Goal: Task Accomplishment & Management: Use online tool/utility

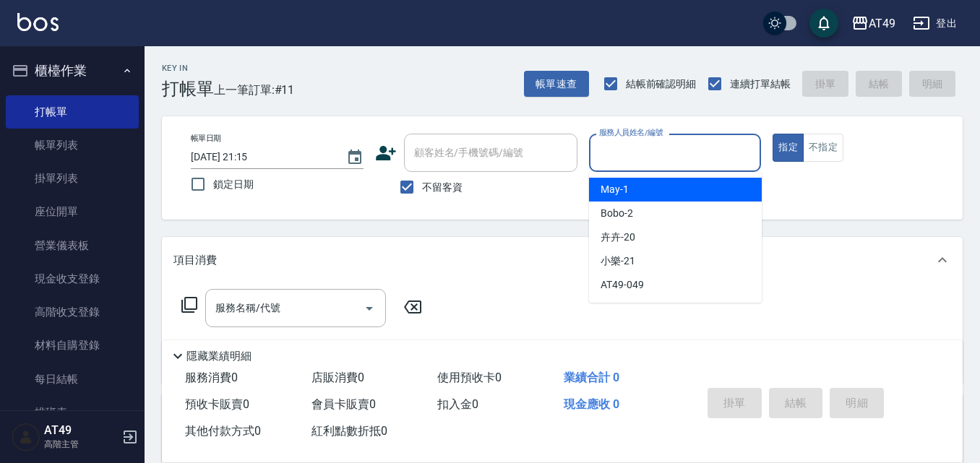
click at [661, 163] on input "服務人員姓名/編號" at bounding box center [676, 152] width 160 height 25
click at [664, 181] on div "May -1" at bounding box center [675, 190] width 173 height 24
type input "May-1"
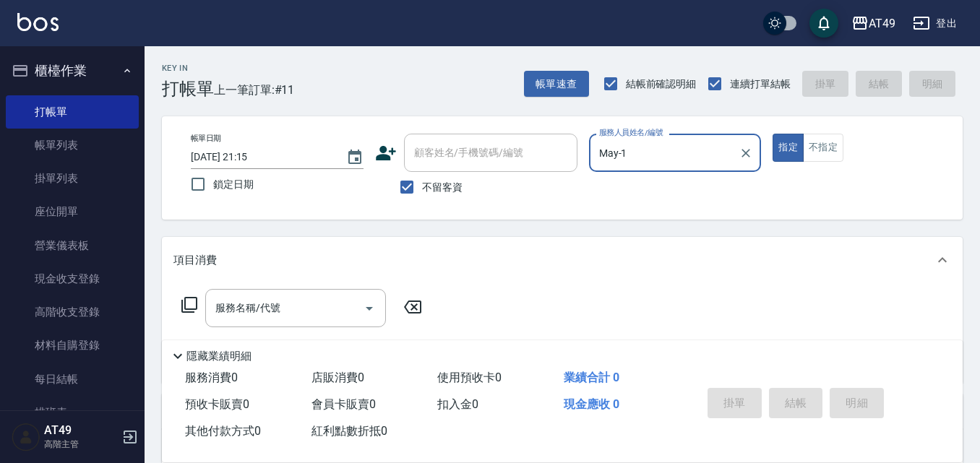
click at [194, 307] on icon at bounding box center [189, 304] width 17 height 17
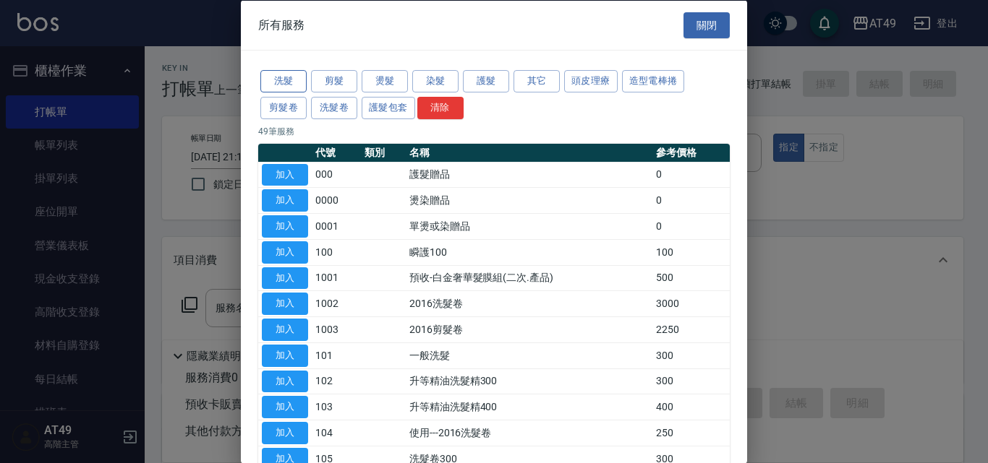
click at [289, 82] on button "洗髮" at bounding box center [283, 81] width 46 height 22
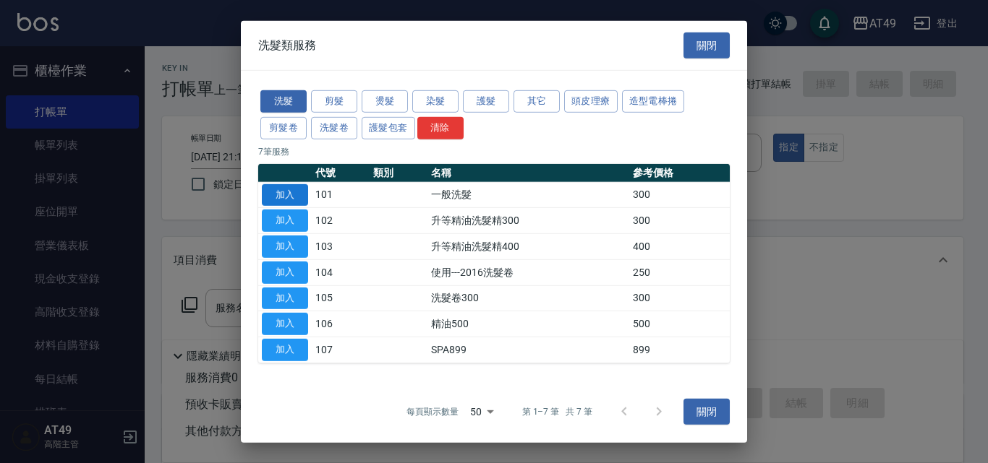
click at [282, 192] on button "加入" at bounding box center [285, 195] width 46 height 22
type input "一般洗髮(101)"
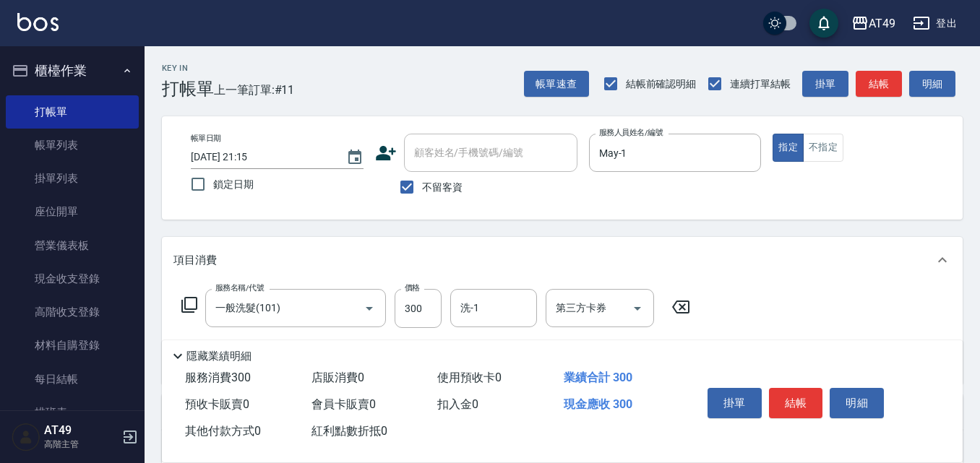
click at [187, 305] on icon at bounding box center [189, 304] width 17 height 17
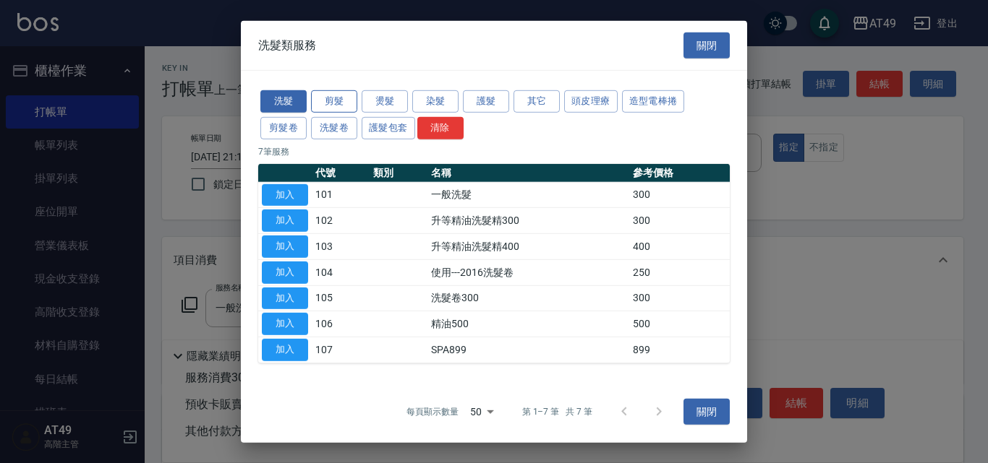
click at [346, 103] on button "剪髮" at bounding box center [334, 101] width 46 height 22
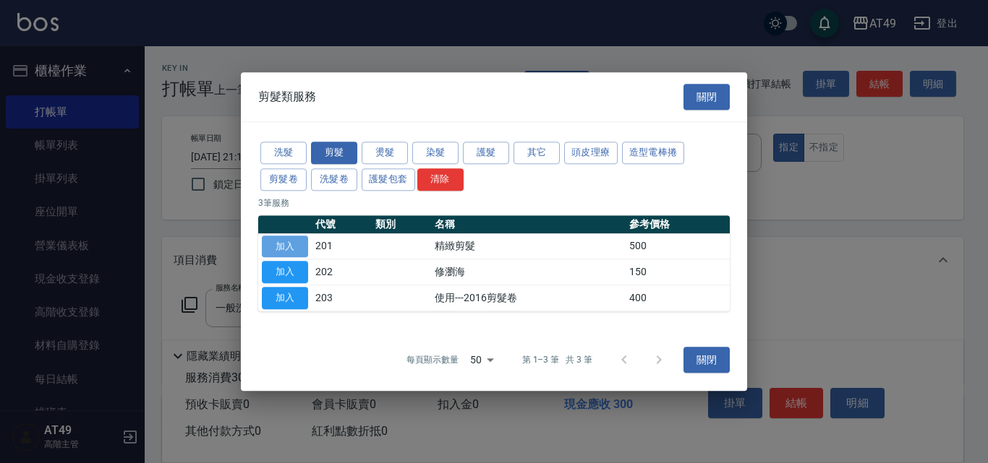
click at [291, 249] on button "加入" at bounding box center [285, 247] width 46 height 22
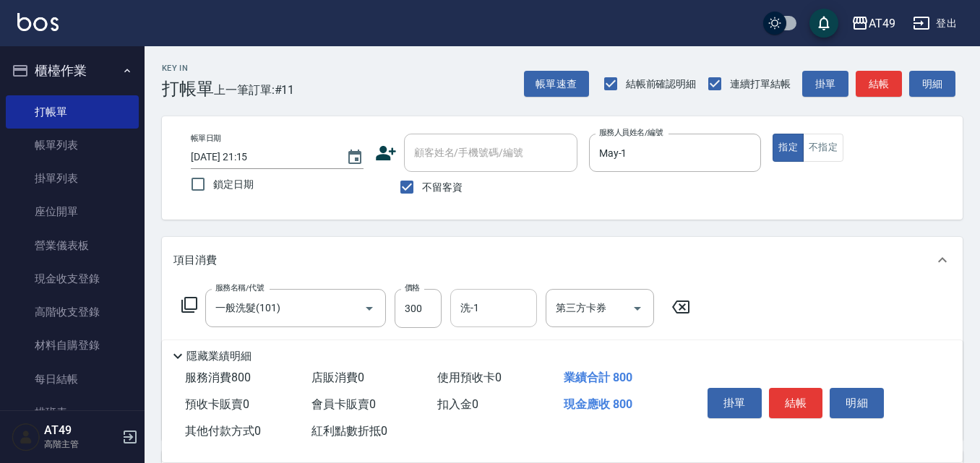
click at [500, 309] on input "洗-1" at bounding box center [494, 308] width 74 height 25
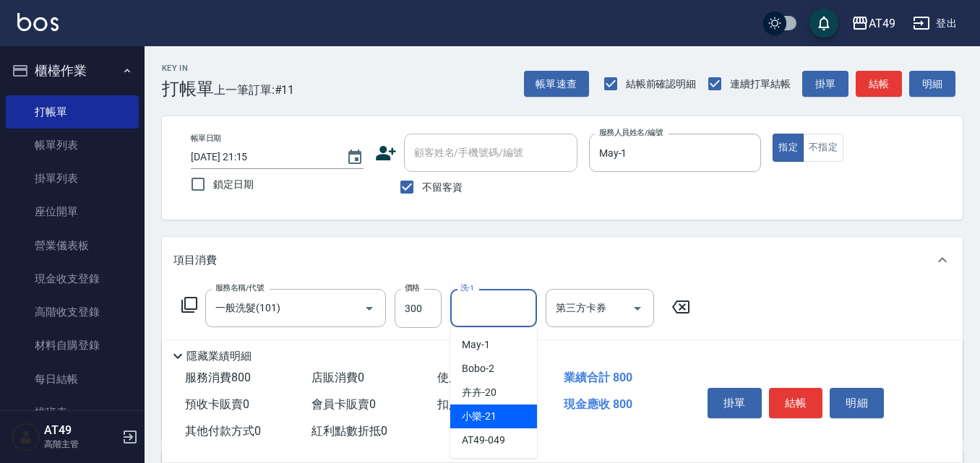
click at [472, 412] on span "小樂 -21" at bounding box center [479, 416] width 35 height 15
type input "小樂-21"
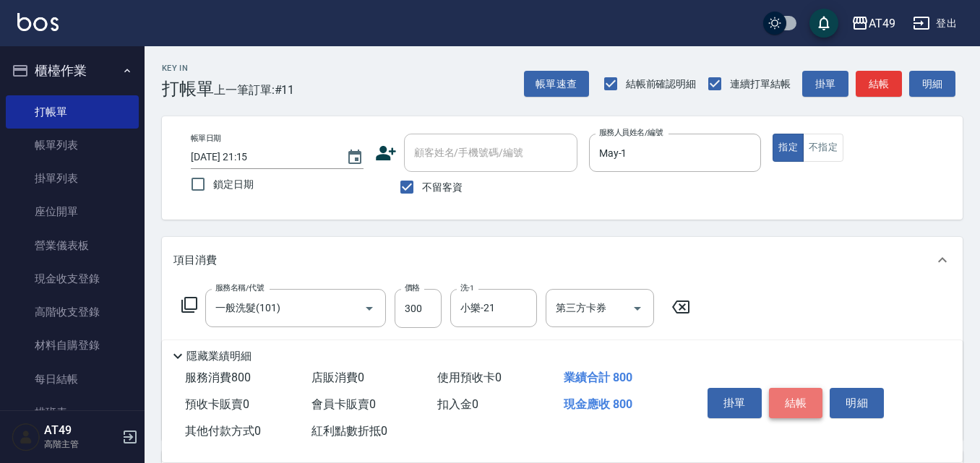
click at [787, 393] on button "結帳" at bounding box center [796, 403] width 54 height 30
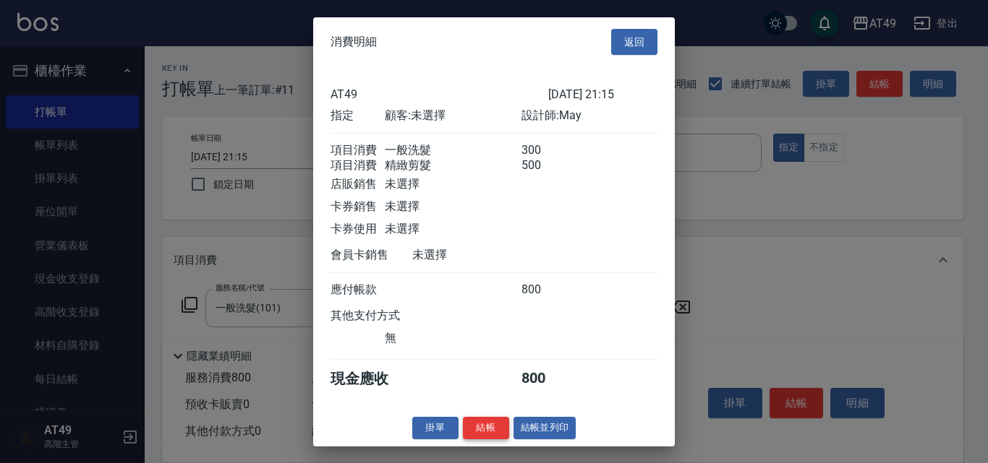
click at [494, 439] on button "結帳" at bounding box center [486, 428] width 46 height 22
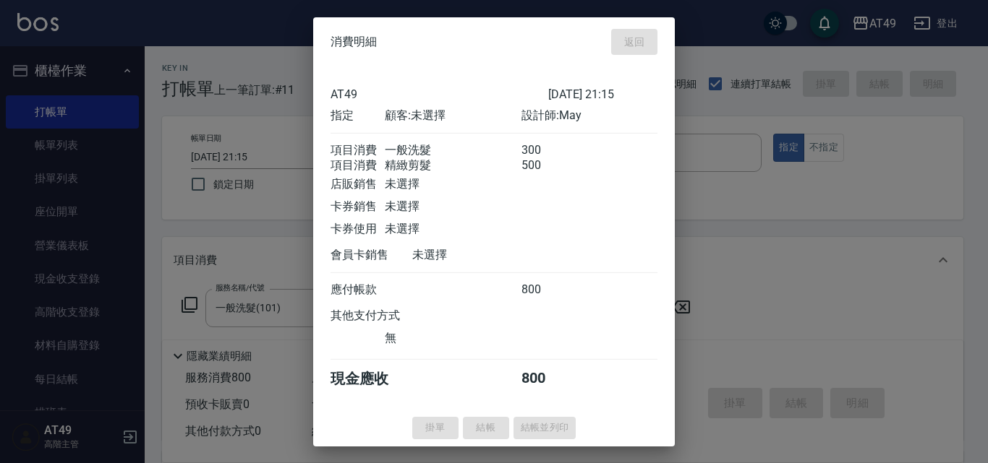
type input "[DATE] 22:06"
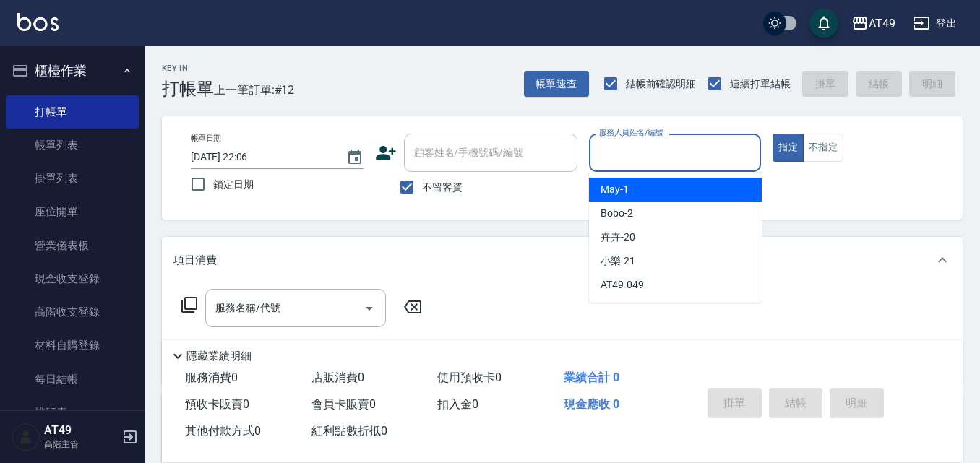
click at [675, 153] on input "服務人員姓名/編號" at bounding box center [676, 152] width 160 height 25
click at [675, 187] on div "May -1" at bounding box center [675, 190] width 173 height 24
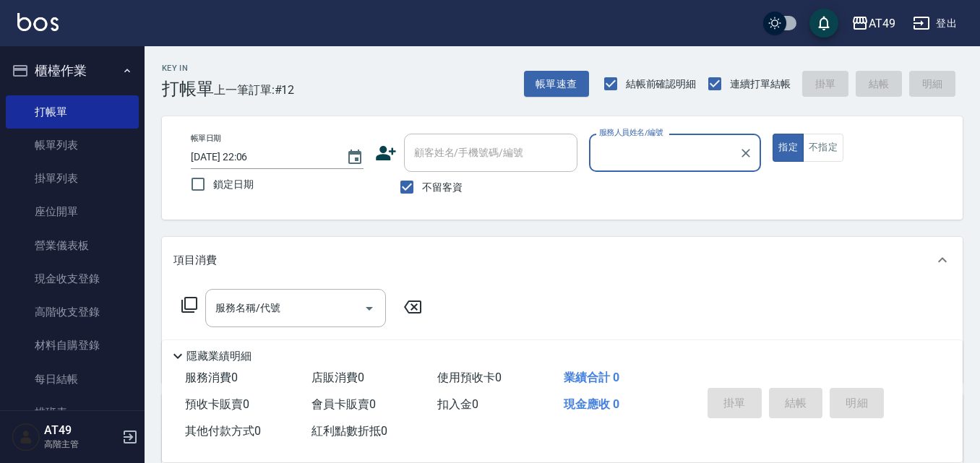
type input "May-1"
click at [192, 300] on icon at bounding box center [189, 304] width 17 height 17
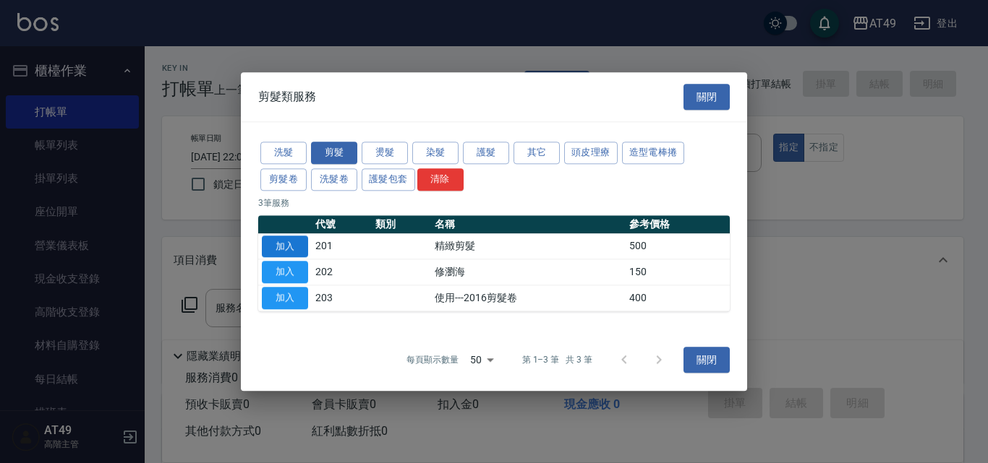
click at [293, 249] on button "加入" at bounding box center [285, 247] width 46 height 22
type input "精緻剪髮(201)"
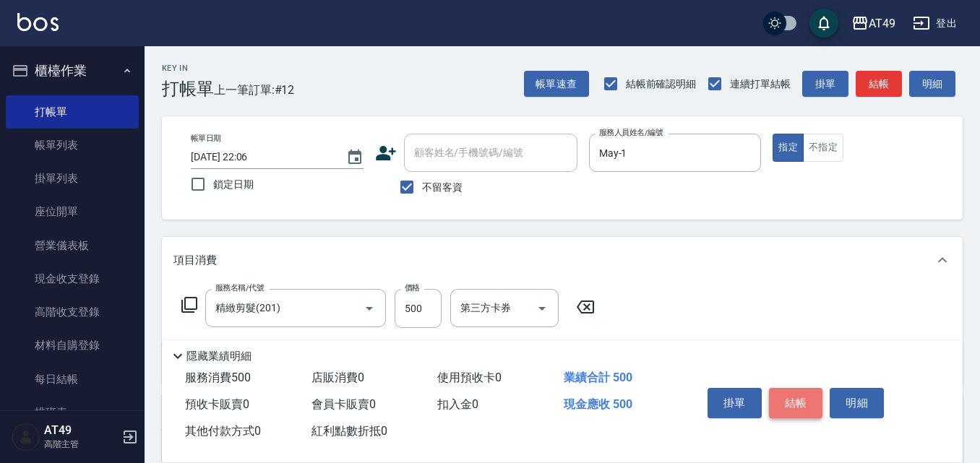
click at [796, 394] on button "結帳" at bounding box center [796, 403] width 54 height 30
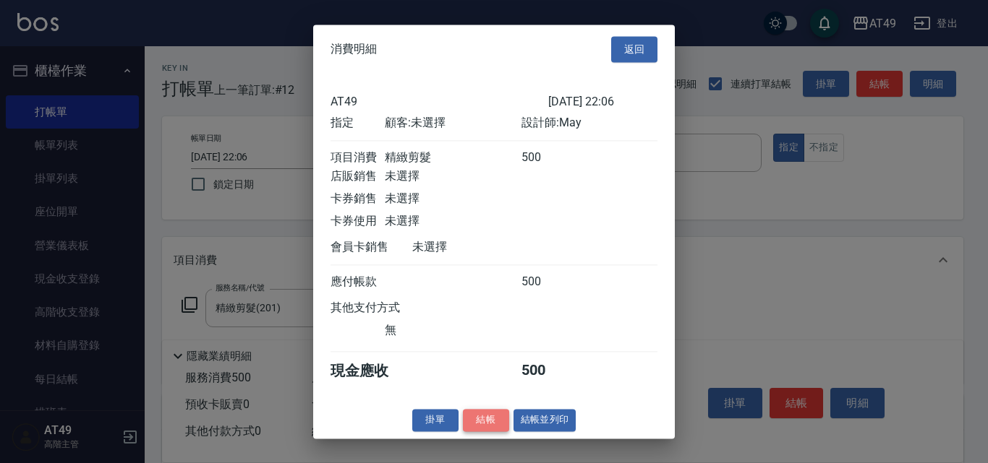
click at [492, 429] on button "結帳" at bounding box center [486, 420] width 46 height 22
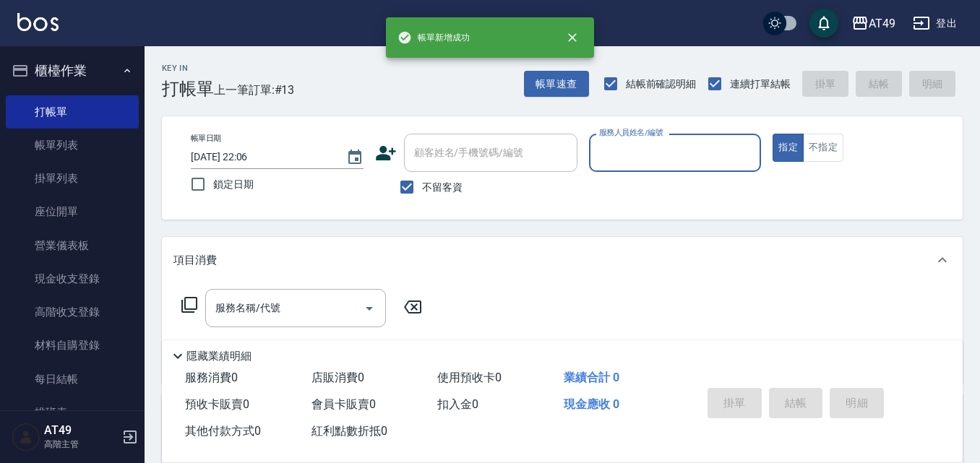
click at [629, 158] on input "服務人員姓名/編號" at bounding box center [676, 152] width 160 height 25
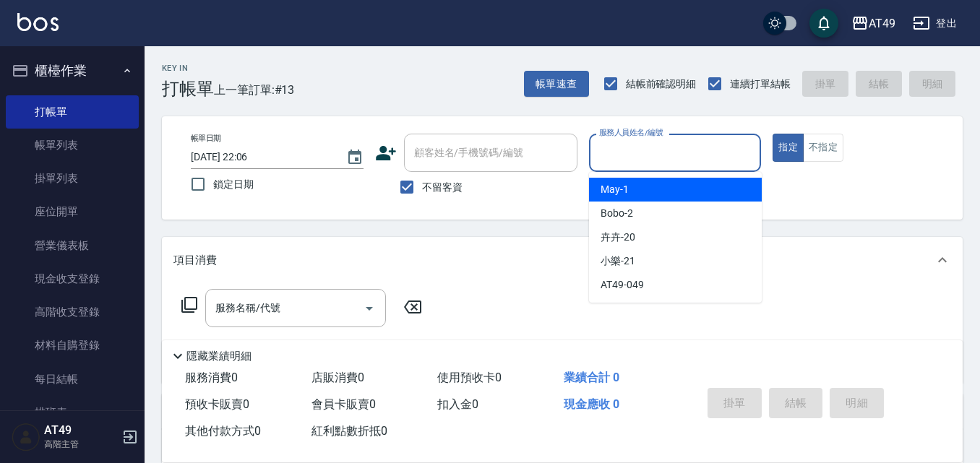
click at [647, 185] on div "May -1" at bounding box center [675, 190] width 173 height 24
type input "May-1"
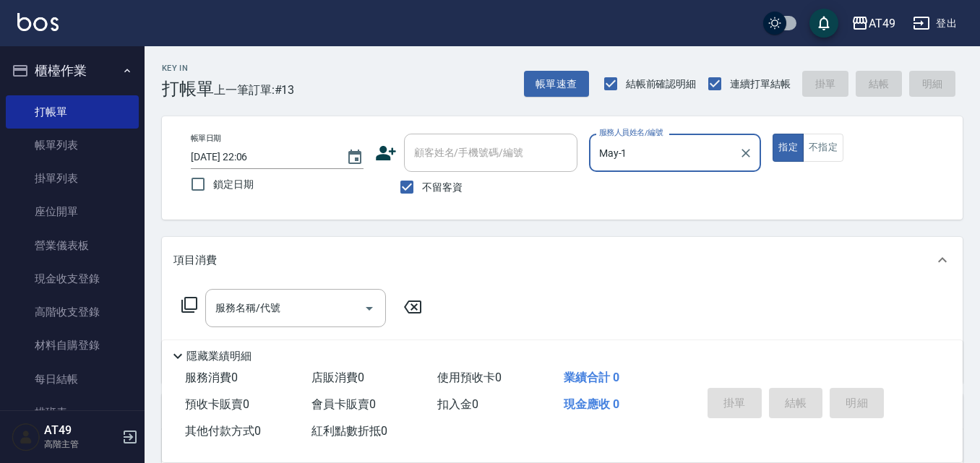
click at [192, 303] on icon at bounding box center [189, 304] width 17 height 17
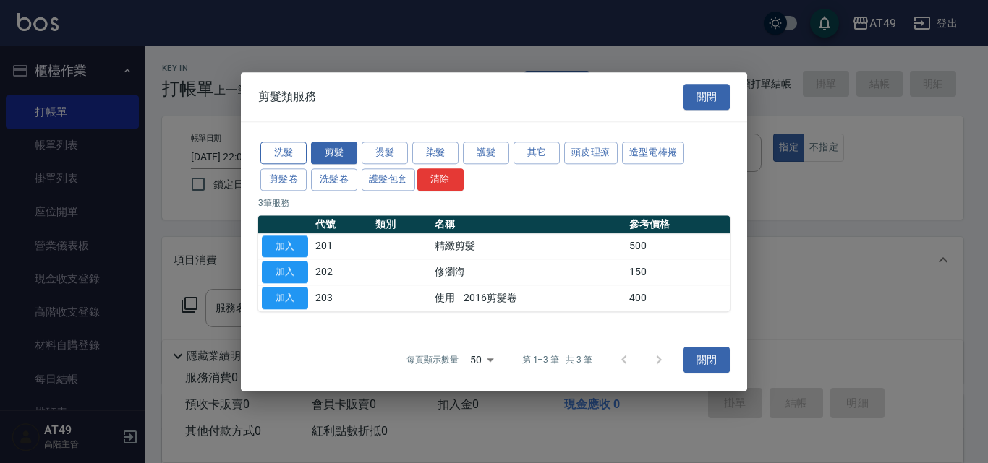
click at [301, 157] on button "洗髮" at bounding box center [283, 153] width 46 height 22
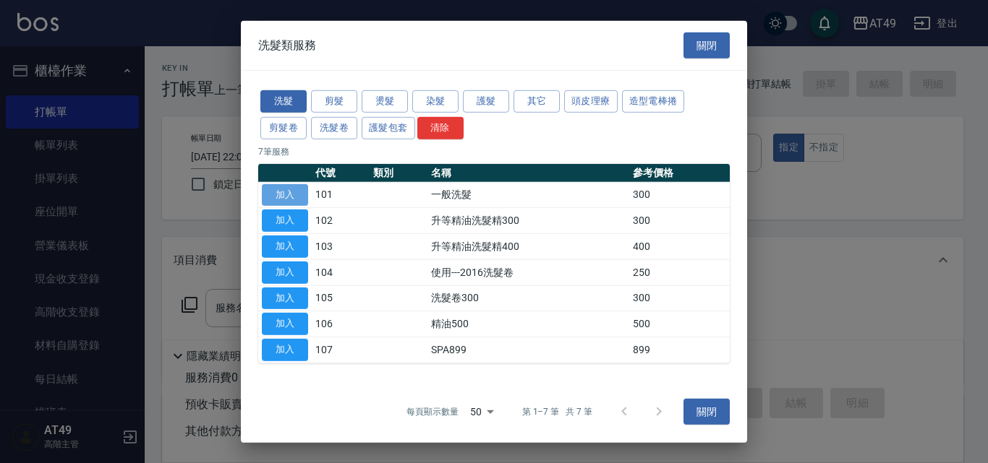
click at [291, 197] on button "加入" at bounding box center [285, 195] width 46 height 22
type input "一般洗髮(101)"
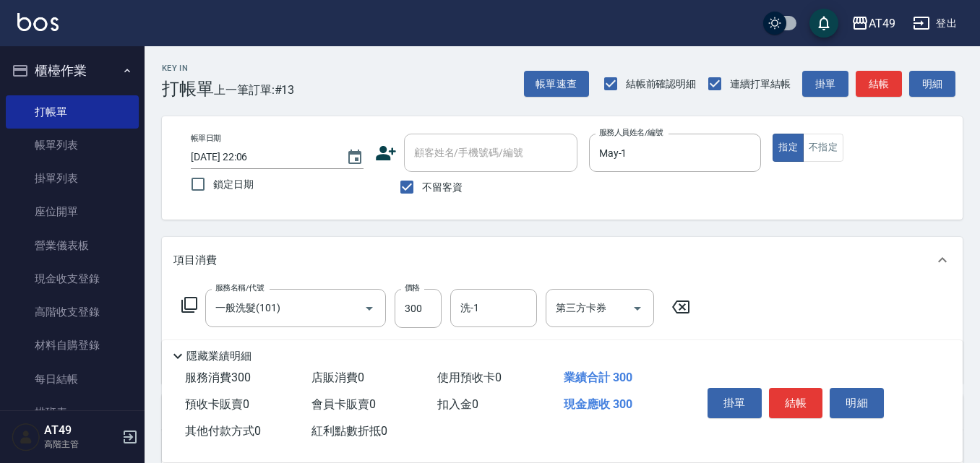
click at [191, 299] on icon at bounding box center [189, 305] width 16 height 16
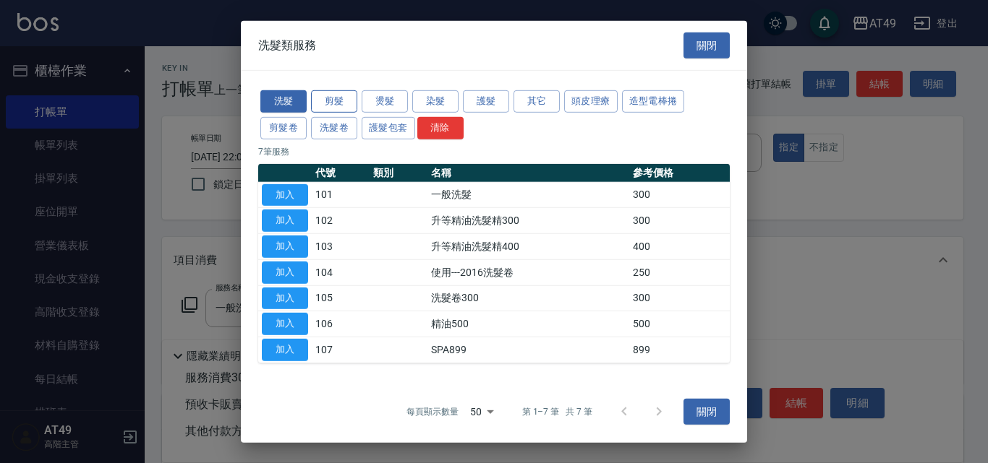
click at [327, 104] on button "剪髮" at bounding box center [334, 101] width 46 height 22
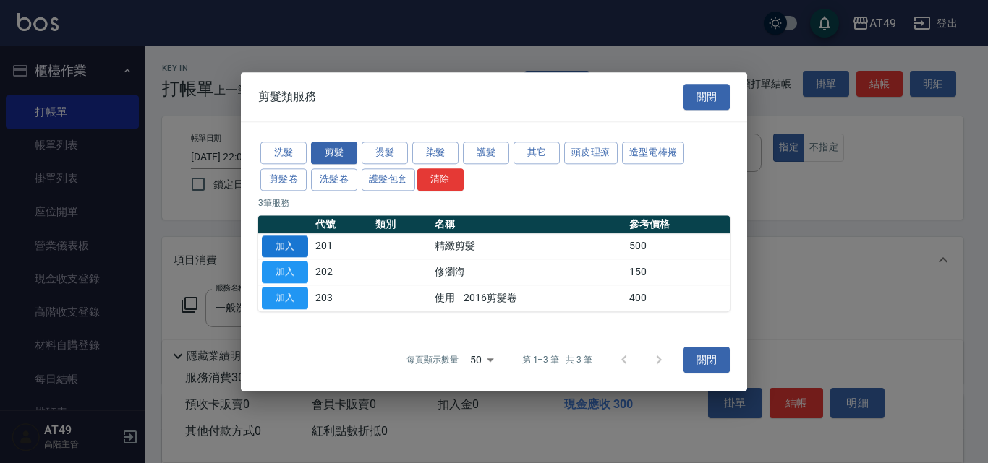
click at [283, 247] on button "加入" at bounding box center [285, 247] width 46 height 22
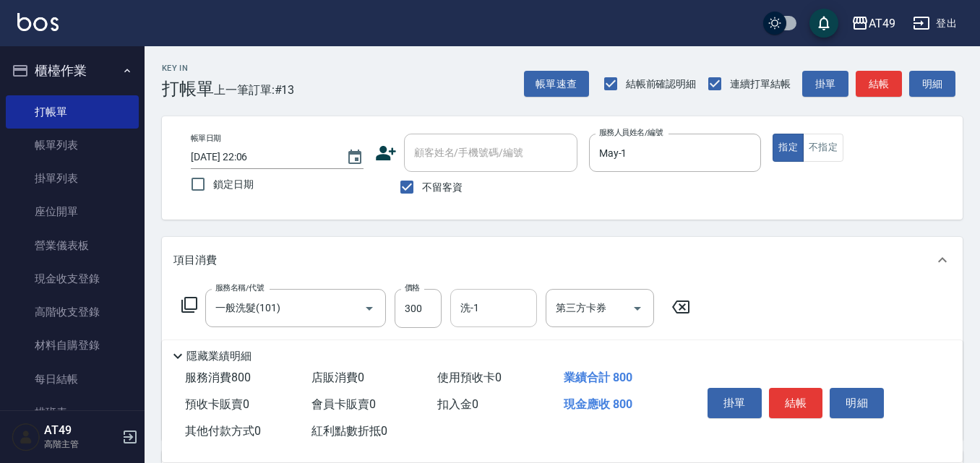
click at [493, 312] on input "洗-1" at bounding box center [494, 308] width 74 height 25
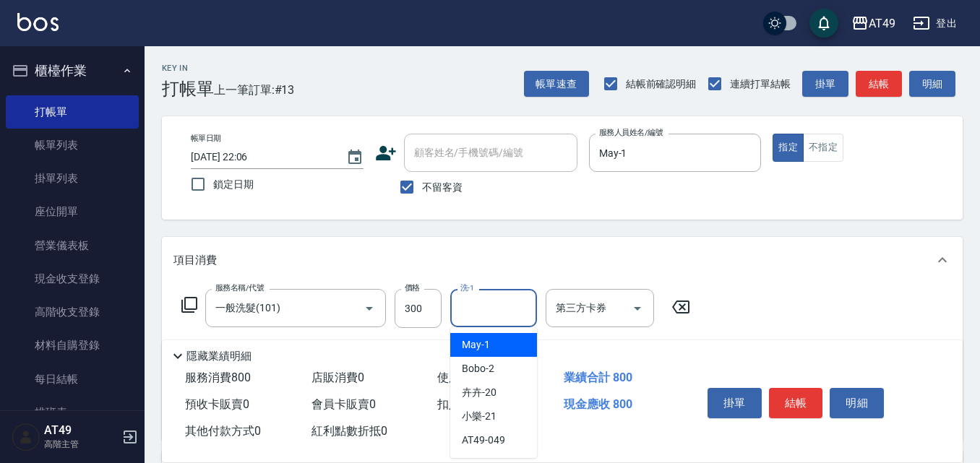
click at [511, 344] on div "May -1" at bounding box center [493, 345] width 87 height 24
type input "May-1"
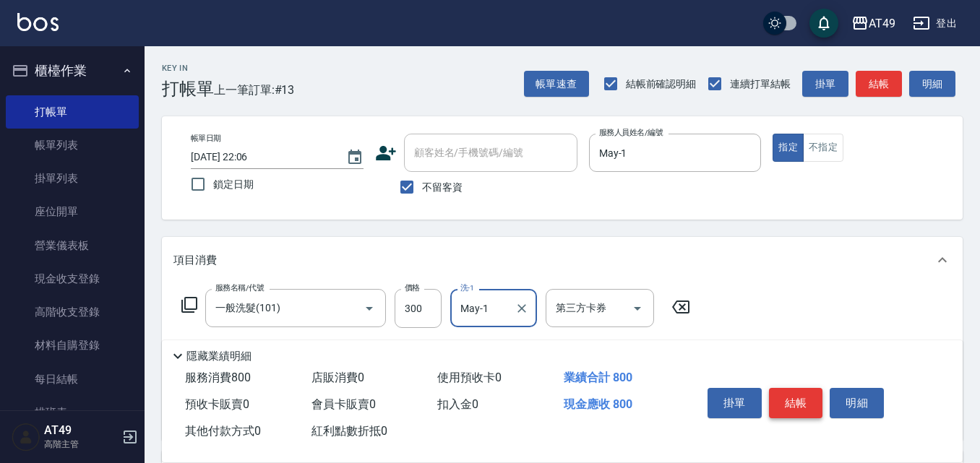
click at [791, 401] on button "結帳" at bounding box center [796, 403] width 54 height 30
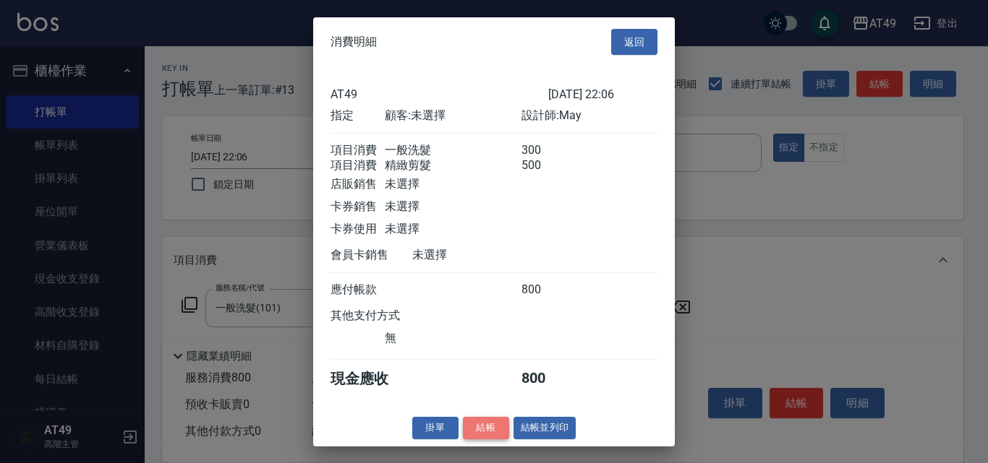
click at [490, 434] on button "結帳" at bounding box center [486, 428] width 46 height 22
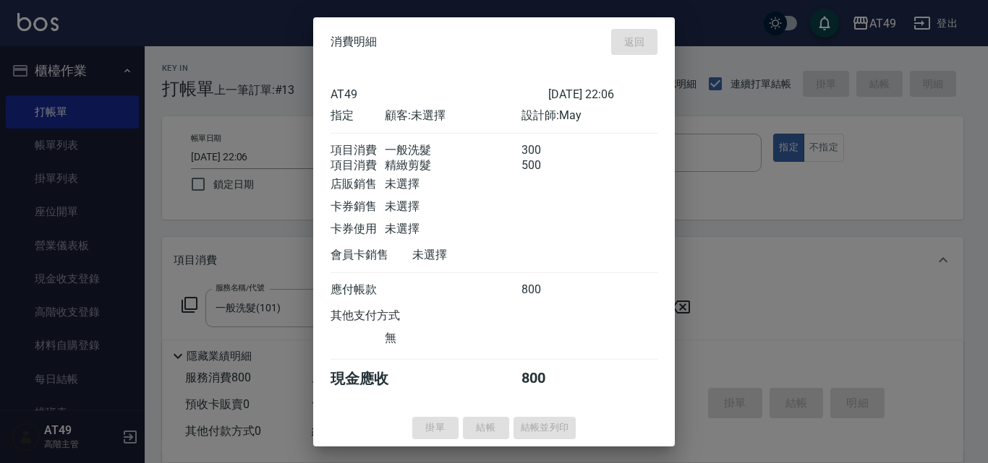
type input "[DATE] 22:07"
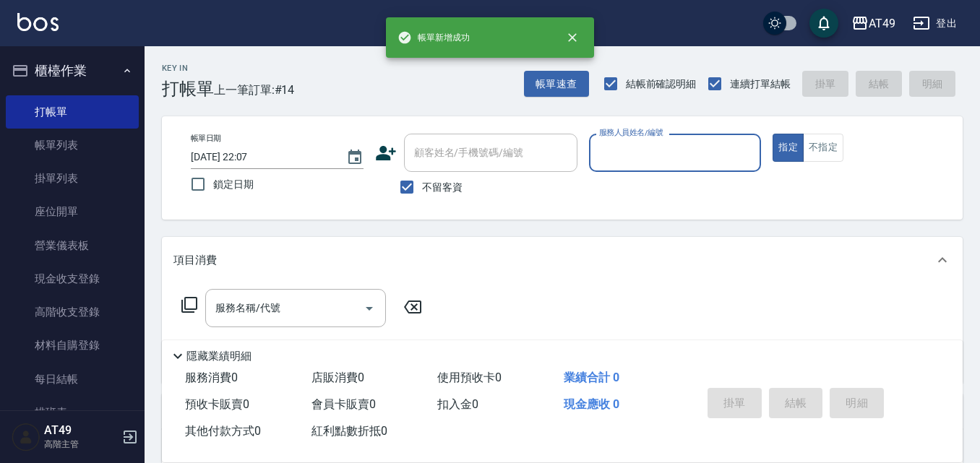
click at [648, 144] on input "服務人員姓名/編號" at bounding box center [676, 152] width 160 height 25
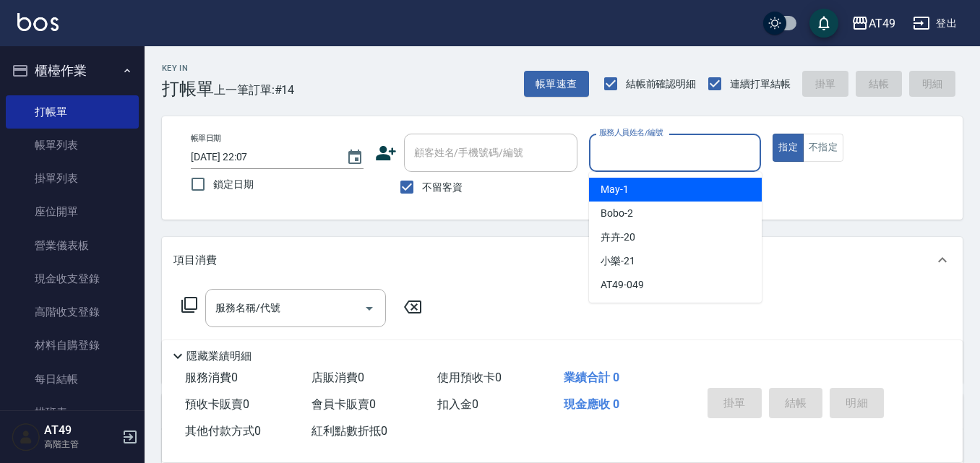
click at [674, 189] on div "May -1" at bounding box center [675, 190] width 173 height 24
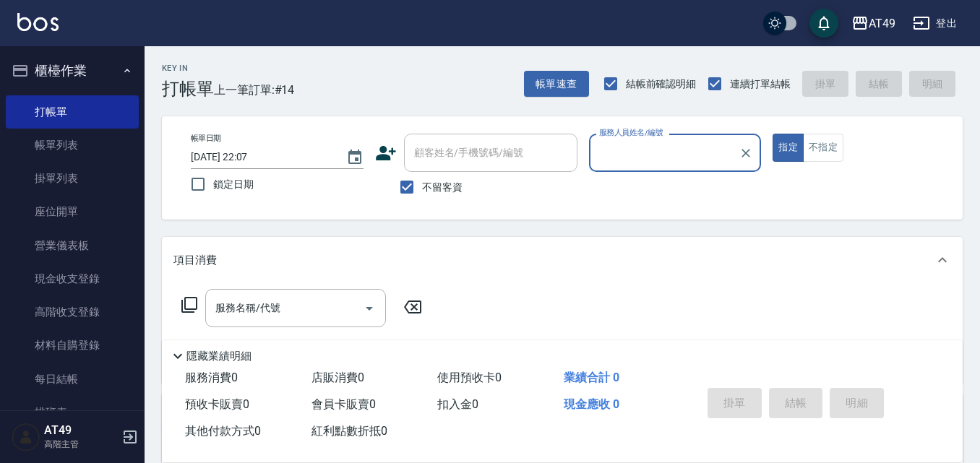
type input "May-1"
click at [192, 302] on icon at bounding box center [189, 304] width 17 height 17
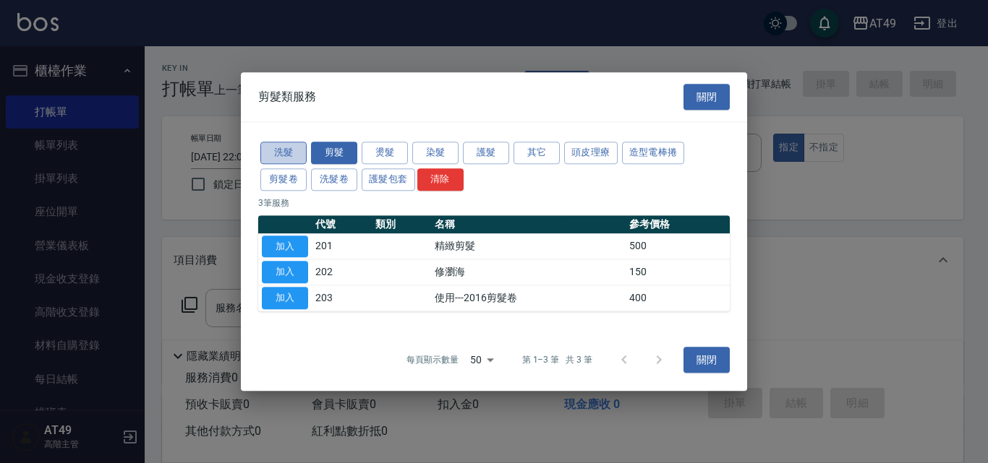
click at [280, 150] on button "洗髮" at bounding box center [283, 153] width 46 height 22
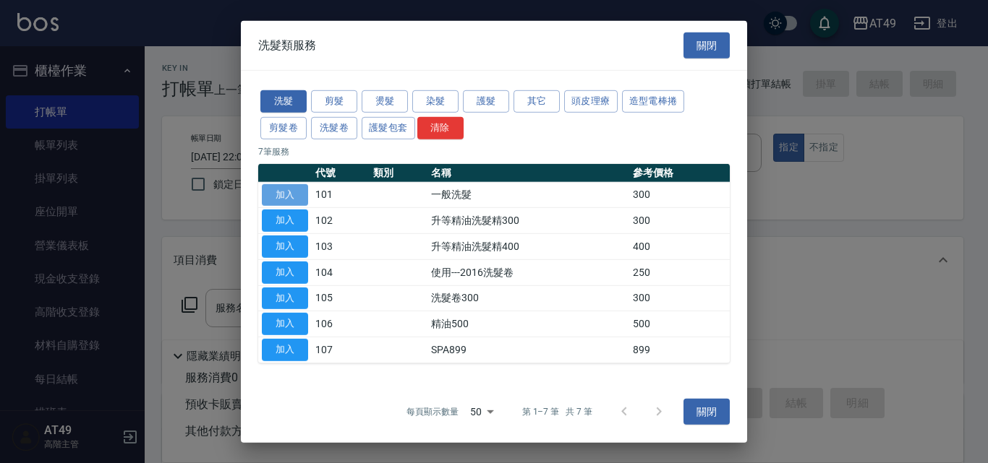
click at [294, 191] on button "加入" at bounding box center [285, 195] width 46 height 22
type input "一般洗髮(101)"
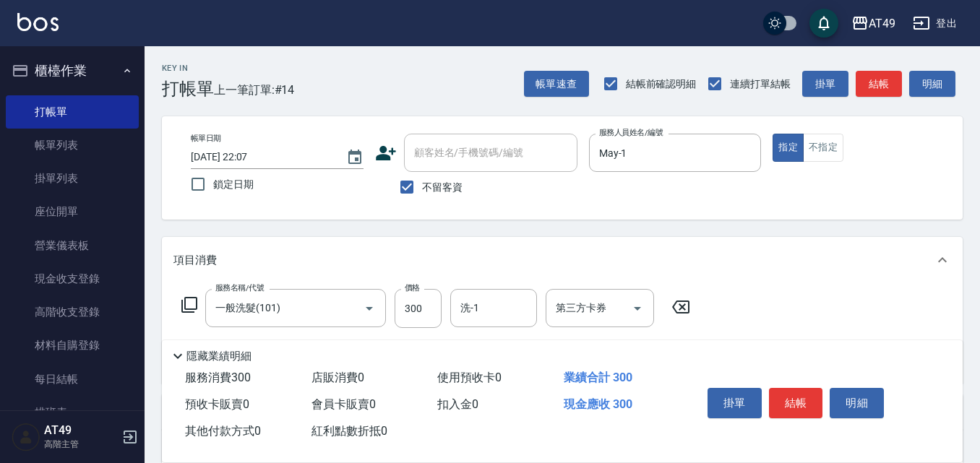
click at [186, 305] on icon at bounding box center [189, 305] width 16 height 16
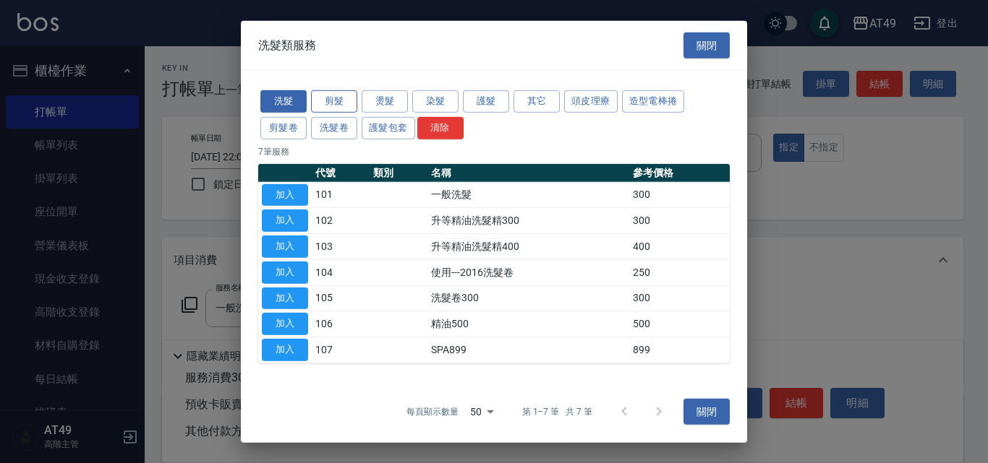
click at [336, 103] on button "剪髮" at bounding box center [334, 101] width 46 height 22
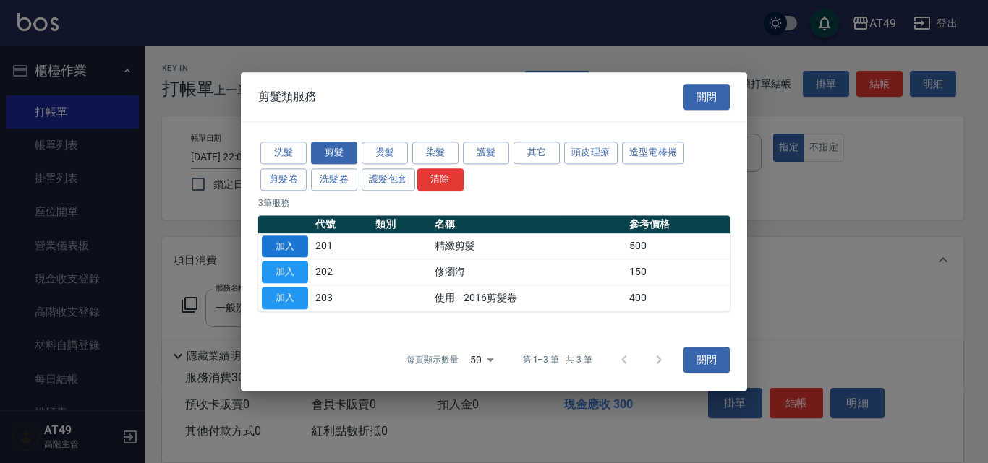
click at [289, 246] on button "加入" at bounding box center [285, 247] width 46 height 22
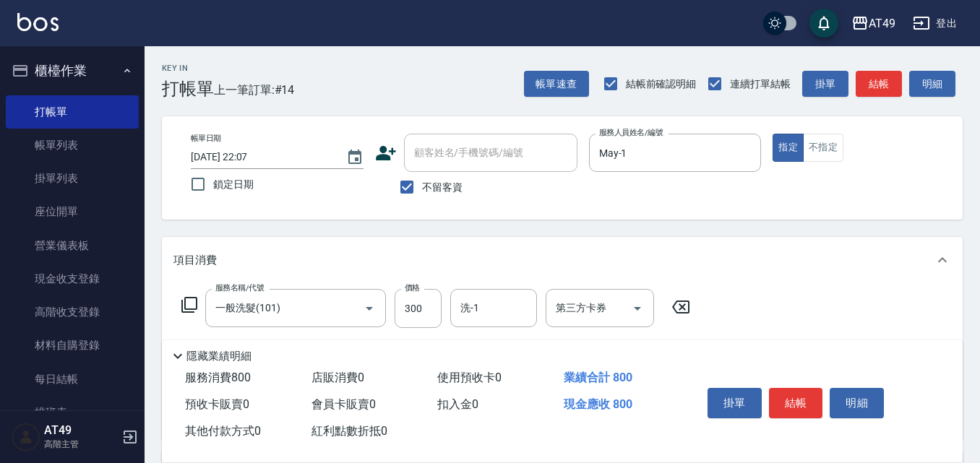
click at [480, 288] on div "服務名稱/代號 一般洗髮(101) 服務名稱/代號 價格 300 價格 洗-1 洗-1 第三方卡券 第三方卡券 服務名稱/代號 精緻剪髮(201) 服務名稱/…" at bounding box center [562, 361] width 801 height 157
click at [497, 318] on input "洗-1" at bounding box center [494, 308] width 74 height 25
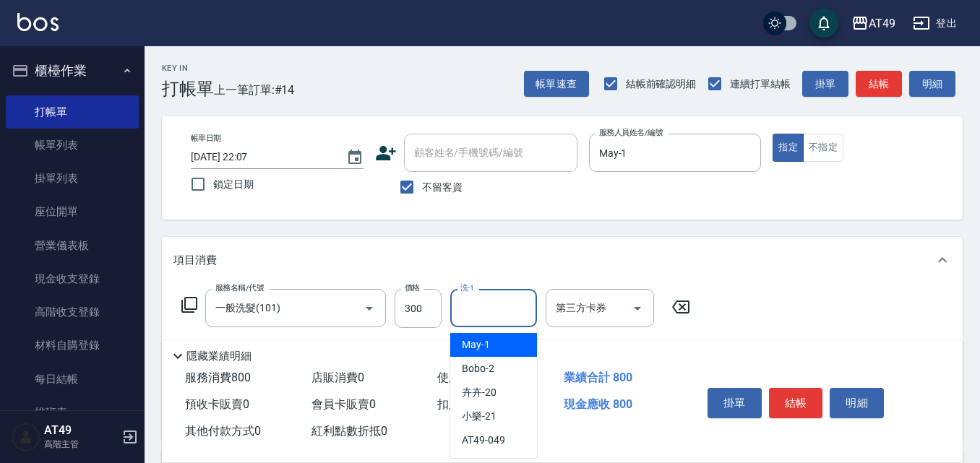
click at [484, 342] on span "May -1" at bounding box center [476, 345] width 28 height 15
type input "May-1"
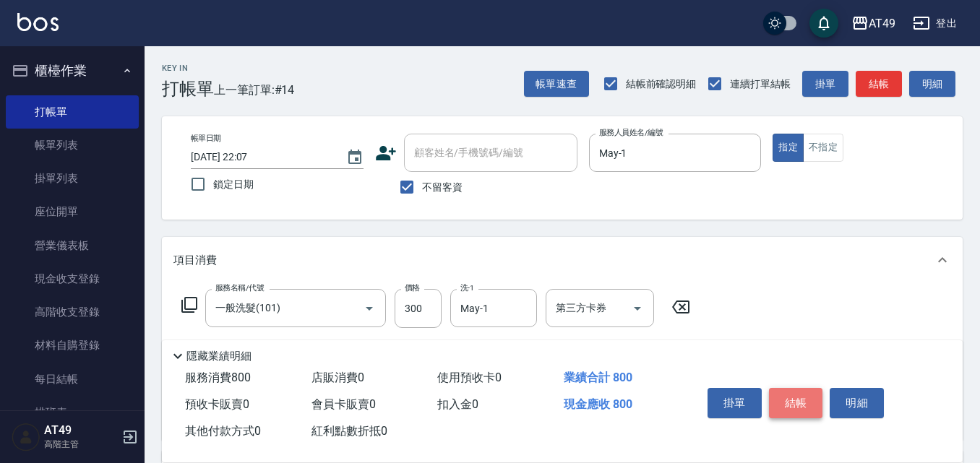
click at [794, 396] on button "結帳" at bounding box center [796, 403] width 54 height 30
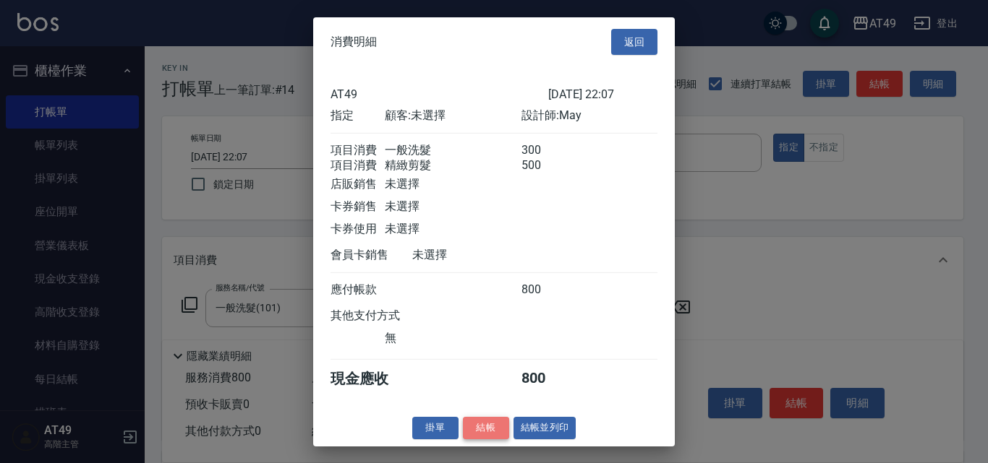
click at [497, 436] on button "結帳" at bounding box center [486, 428] width 46 height 22
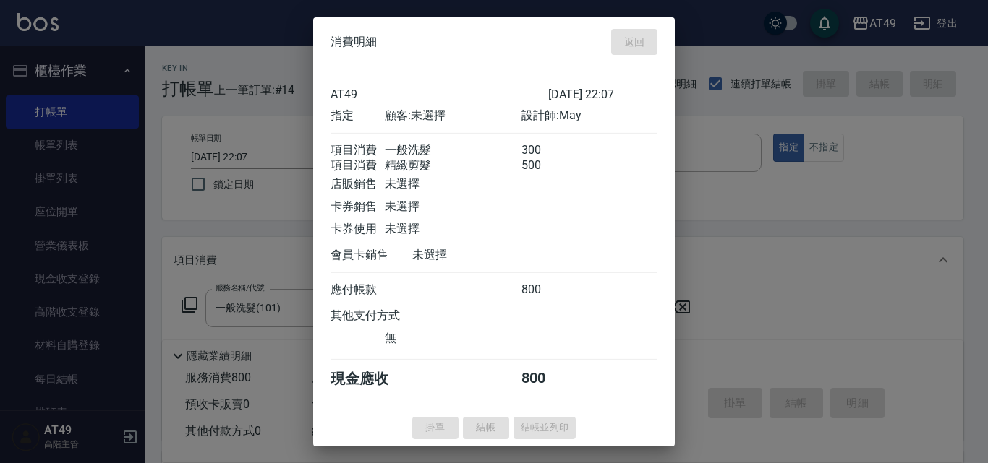
type input "[DATE] 22:08"
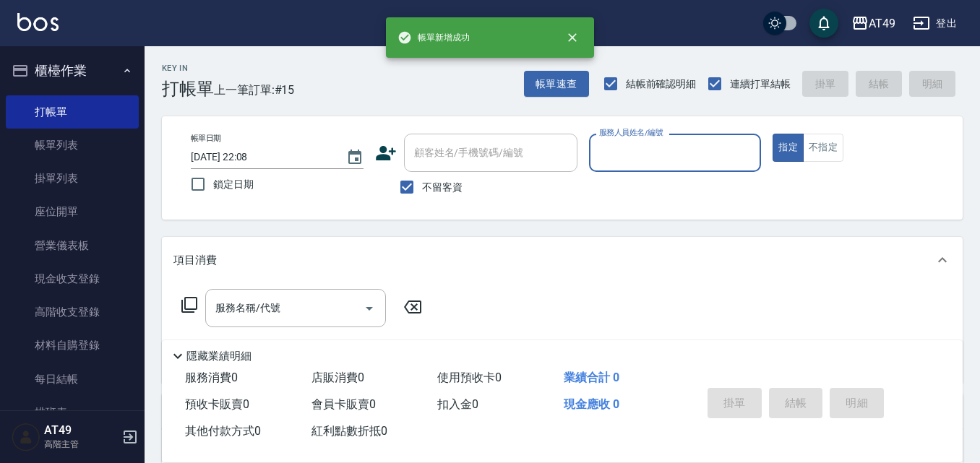
click at [630, 151] on input "服務人員姓名/編號" at bounding box center [676, 152] width 160 height 25
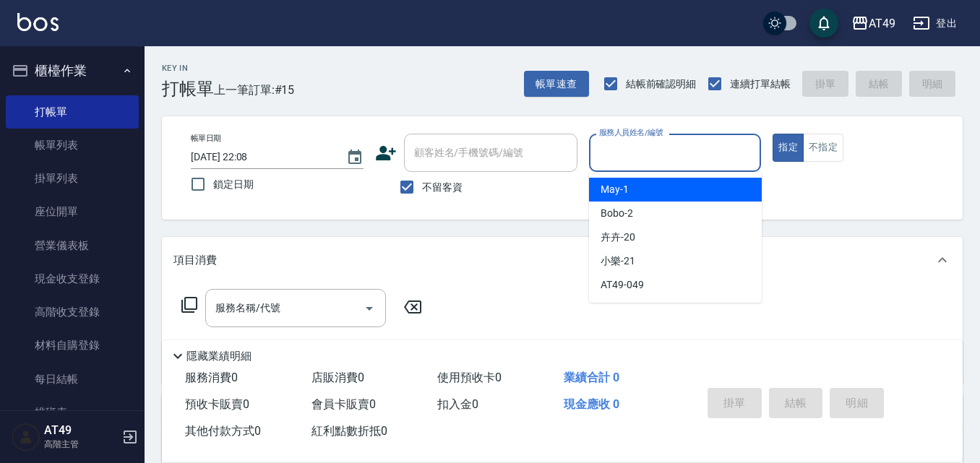
click at [640, 192] on div "May -1" at bounding box center [675, 190] width 173 height 24
type input "May-1"
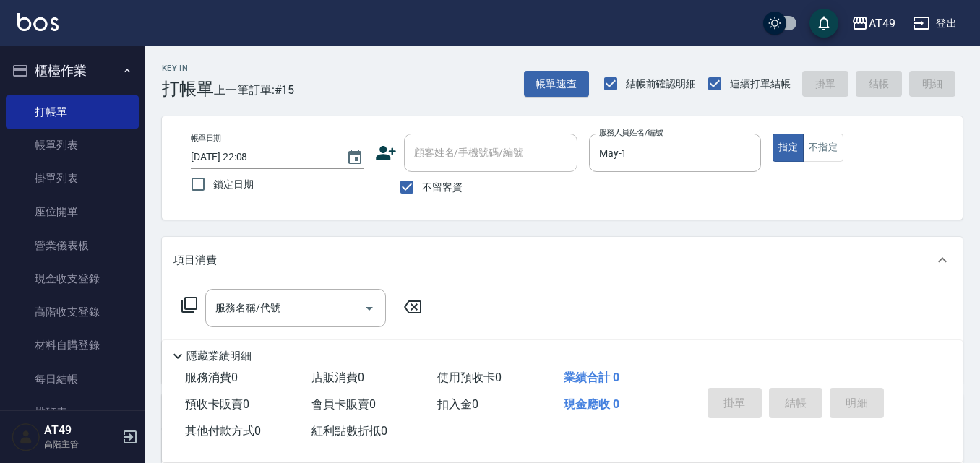
click at [193, 306] on icon at bounding box center [189, 304] width 17 height 17
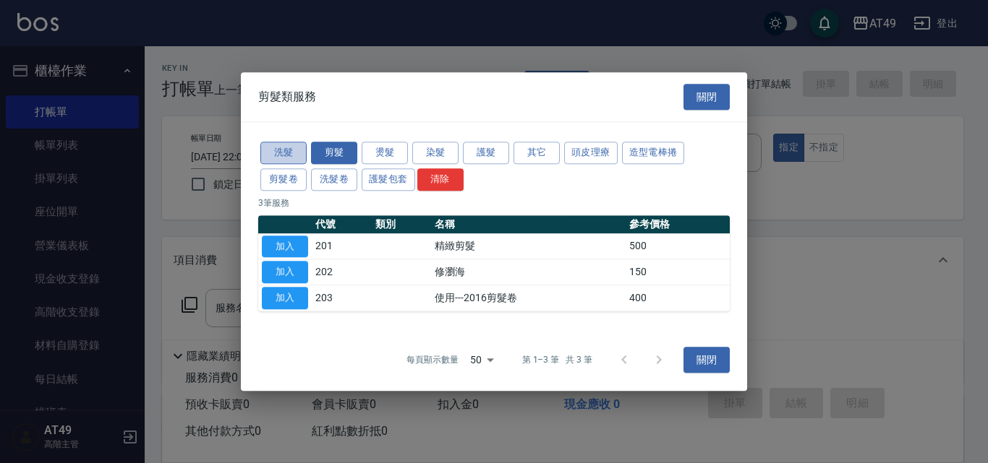
click at [296, 145] on button "洗髮" at bounding box center [283, 153] width 46 height 22
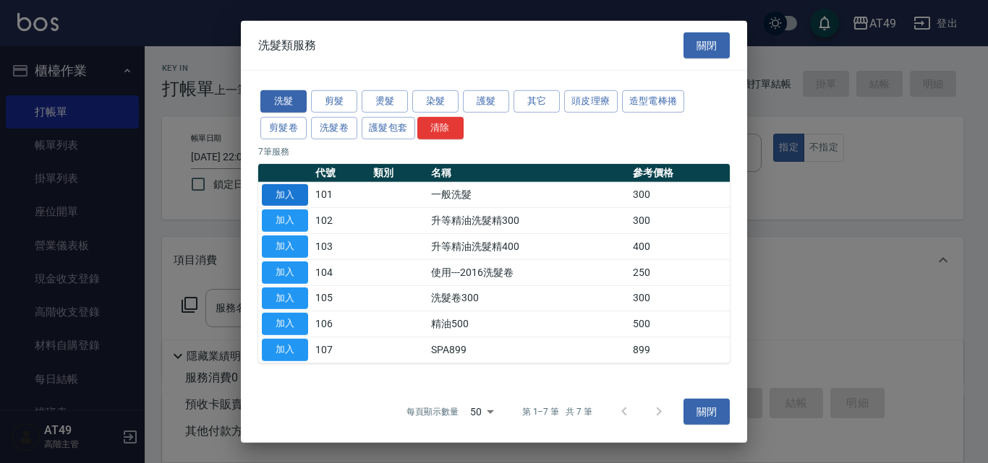
click at [297, 197] on button "加入" at bounding box center [285, 195] width 46 height 22
type input "一般洗髮(101)"
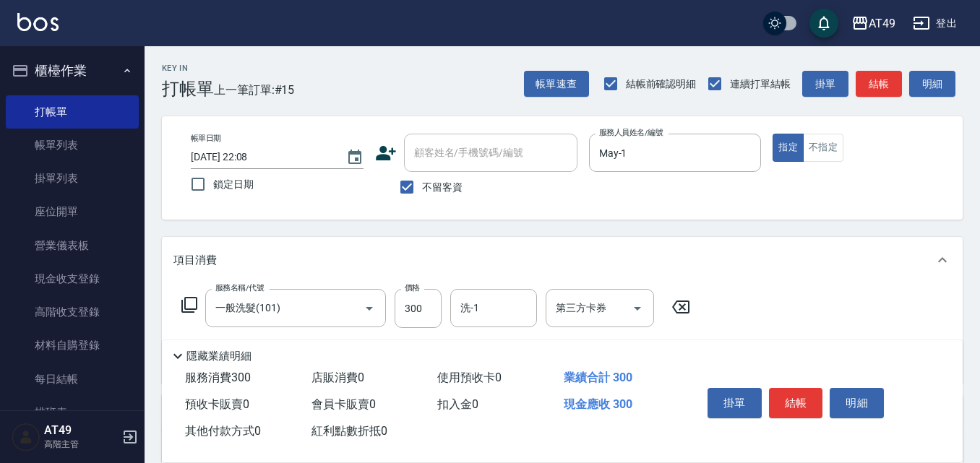
click at [190, 307] on icon at bounding box center [189, 304] width 17 height 17
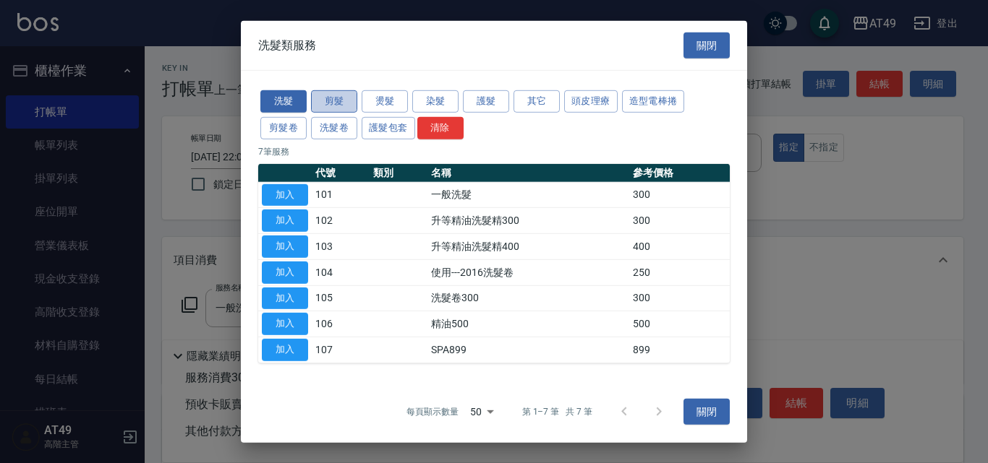
click at [348, 105] on button "剪髮" at bounding box center [334, 101] width 46 height 22
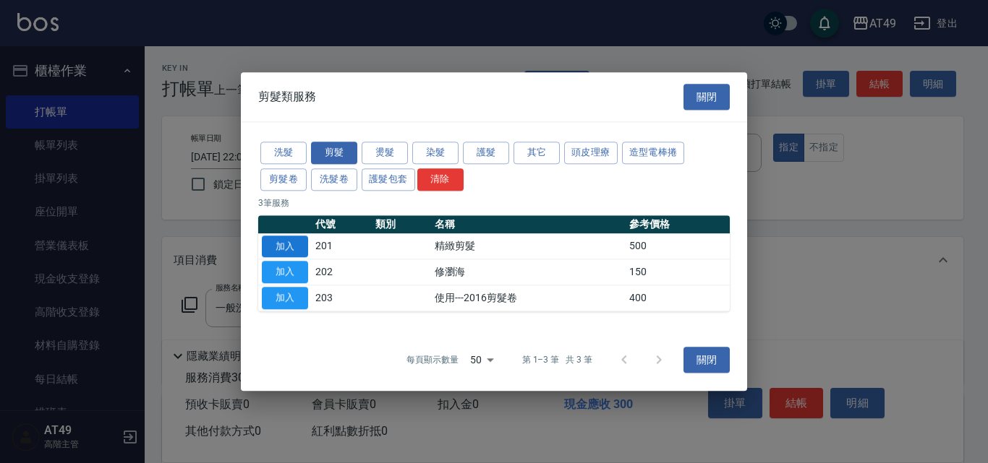
click at [282, 246] on button "加入" at bounding box center [285, 247] width 46 height 22
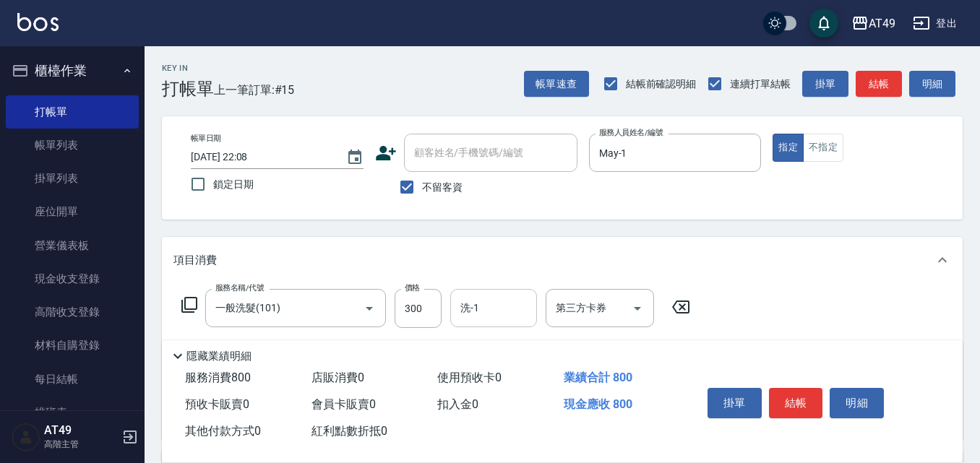
click at [494, 307] on input "洗-1" at bounding box center [494, 308] width 74 height 25
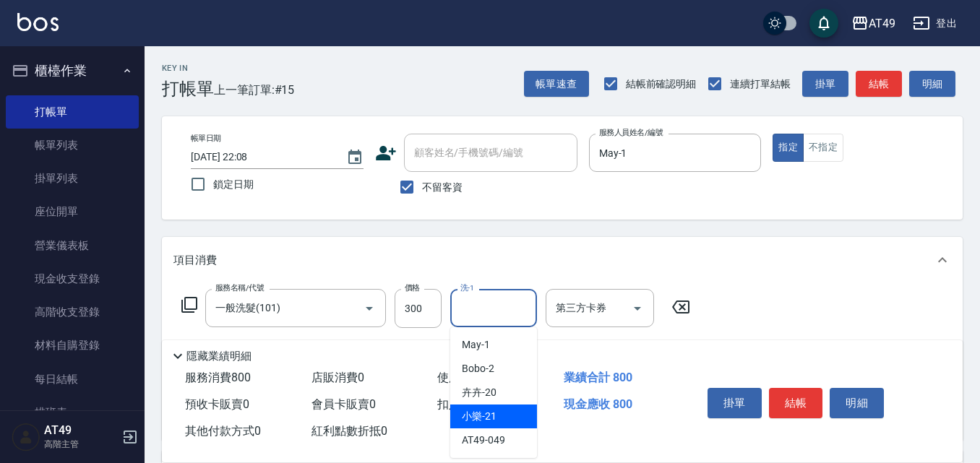
click at [511, 419] on div "小樂 -21" at bounding box center [493, 417] width 87 height 24
type input "小樂-21"
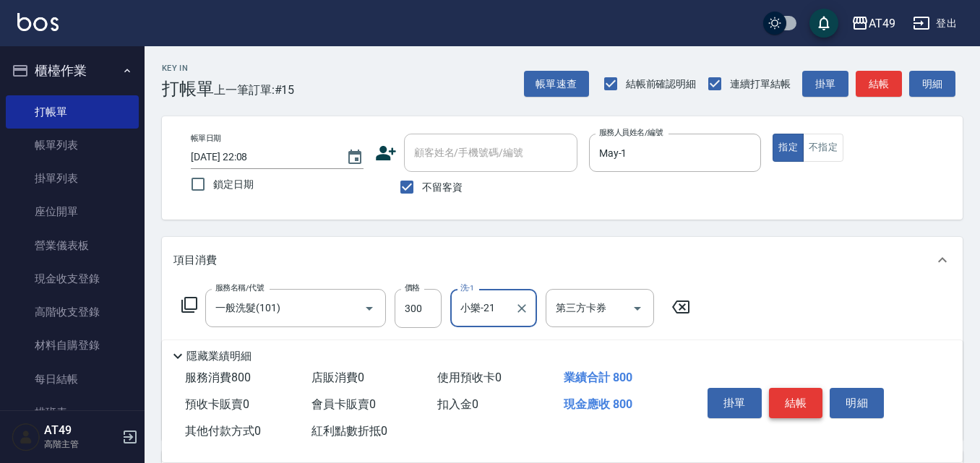
click at [784, 395] on button "結帳" at bounding box center [796, 403] width 54 height 30
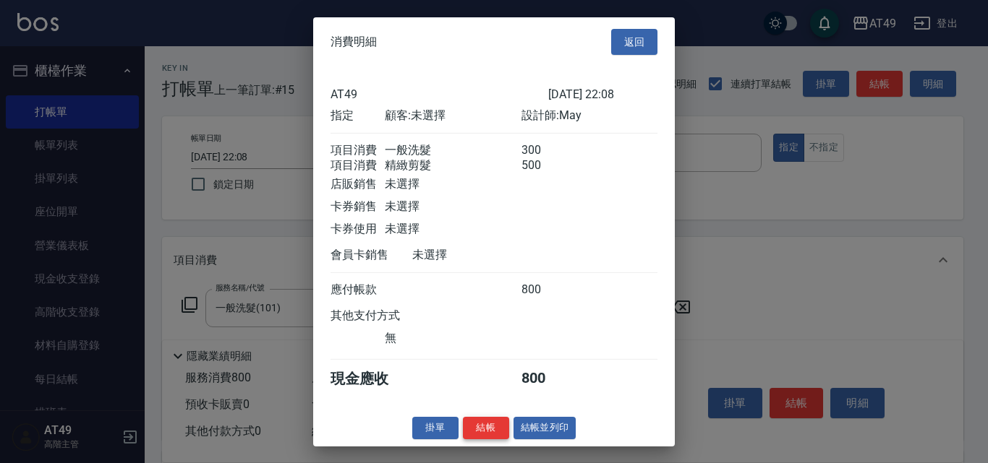
click at [502, 440] on button "結帳" at bounding box center [486, 428] width 46 height 22
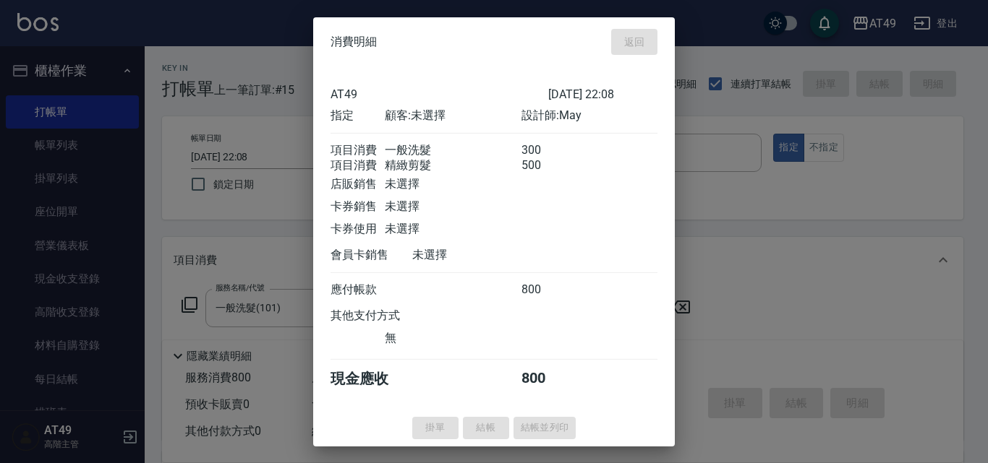
type input "[DATE] 22:09"
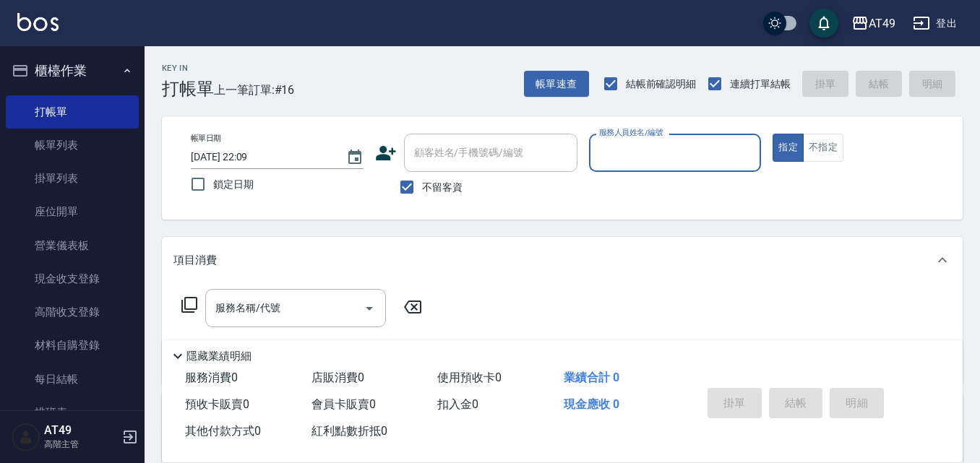
click at [679, 149] on input "服務人員姓名/編號" at bounding box center [676, 152] width 160 height 25
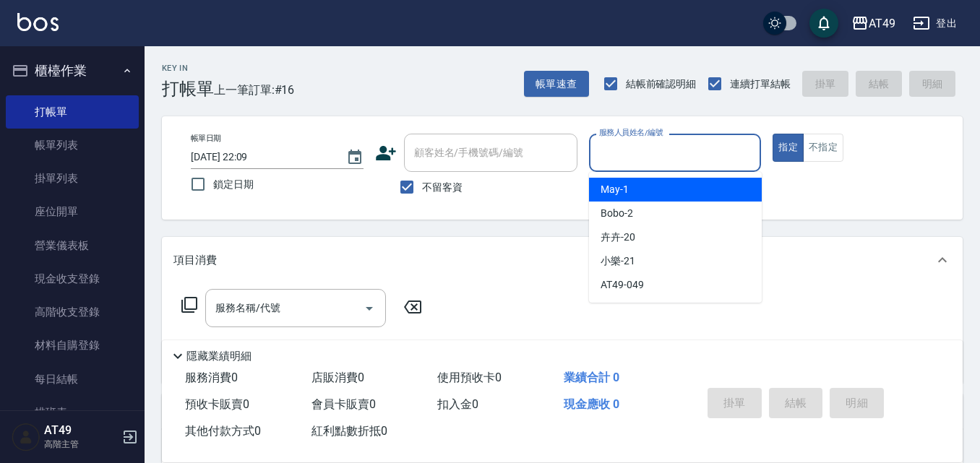
click at [667, 182] on div "May -1" at bounding box center [675, 190] width 173 height 24
type input "May-1"
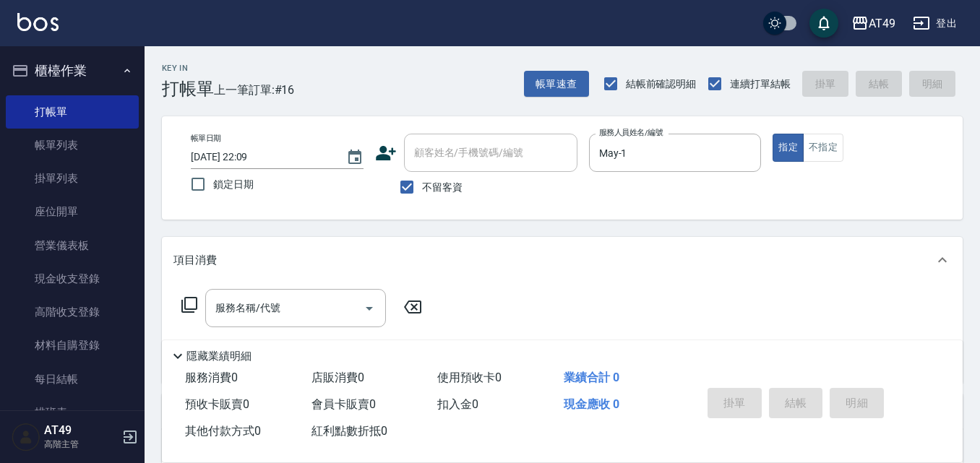
click at [184, 300] on icon at bounding box center [189, 305] width 16 height 16
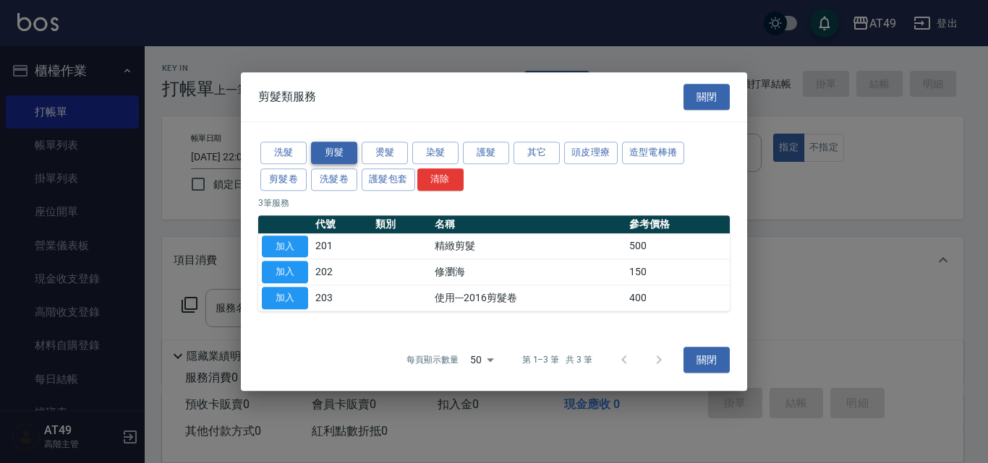
click at [342, 154] on button "剪髮" at bounding box center [334, 153] width 46 height 22
click at [289, 244] on button "加入" at bounding box center [285, 247] width 46 height 22
type input "精緻剪髮(201)"
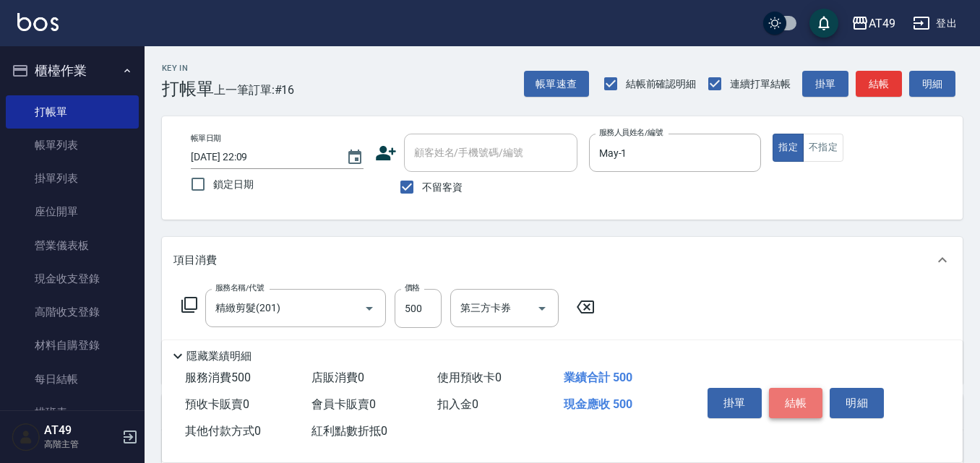
click at [798, 398] on button "結帳" at bounding box center [796, 403] width 54 height 30
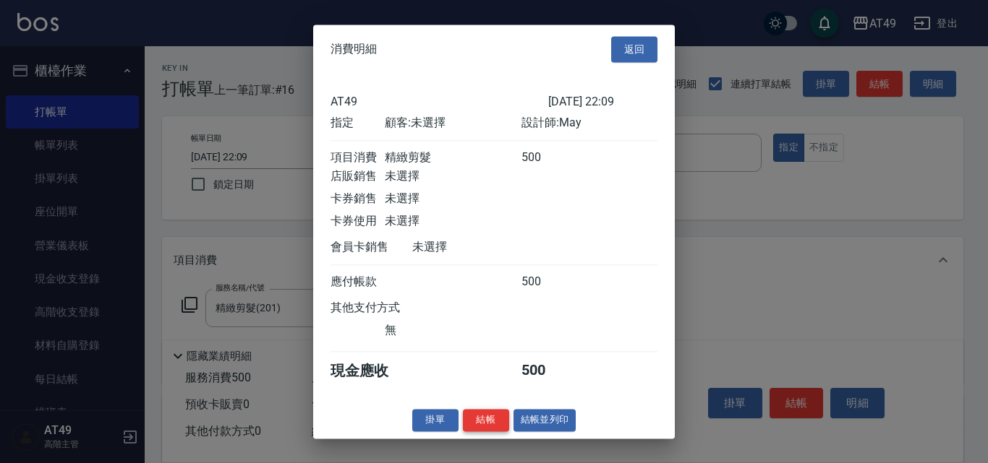
click at [485, 430] on button "結帳" at bounding box center [486, 420] width 46 height 22
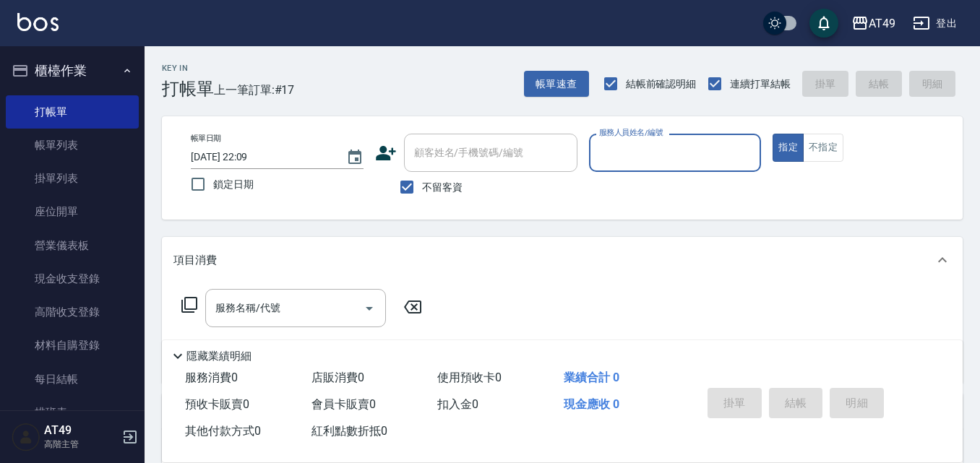
click at [638, 155] on input "服務人員姓名/編號" at bounding box center [676, 152] width 160 height 25
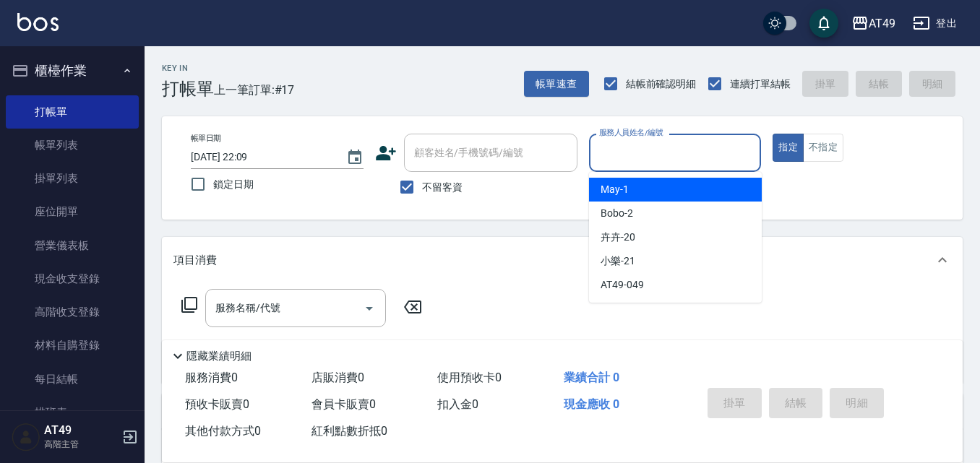
click at [650, 183] on div "May -1" at bounding box center [675, 190] width 173 height 24
type input "May-1"
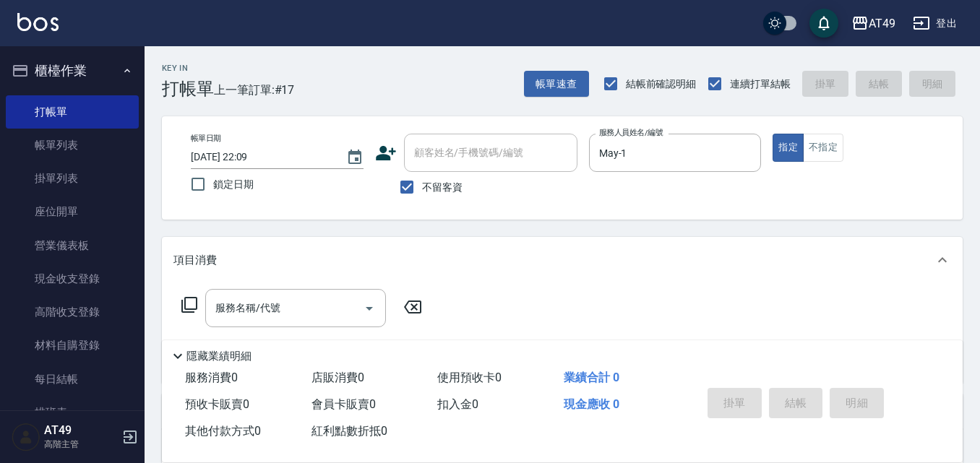
click at [191, 307] on icon at bounding box center [189, 304] width 17 height 17
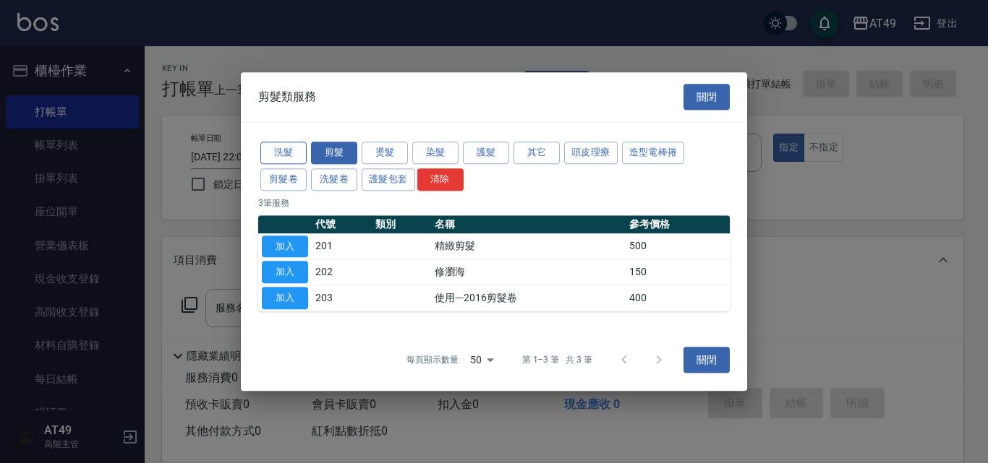
click at [290, 151] on button "洗髮" at bounding box center [283, 153] width 46 height 22
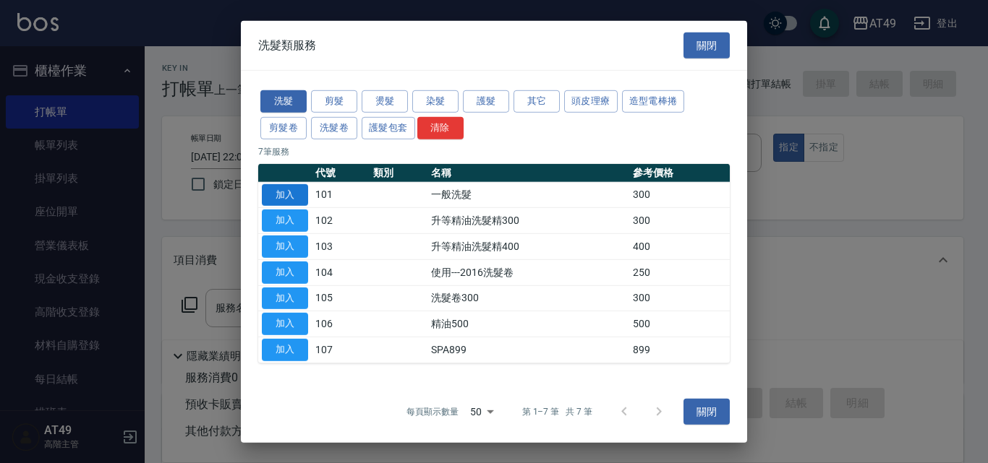
click at [288, 193] on button "加入" at bounding box center [285, 195] width 46 height 22
type input "一般洗髮(101)"
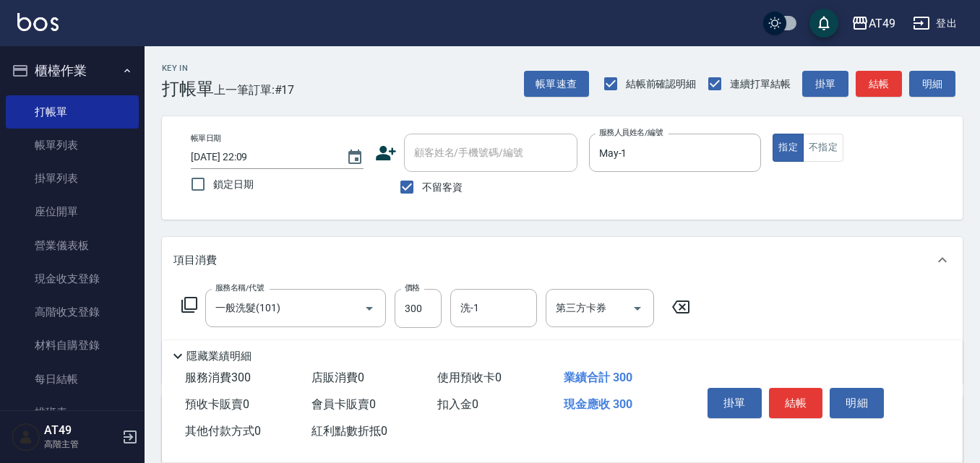
click at [187, 307] on icon at bounding box center [189, 304] width 17 height 17
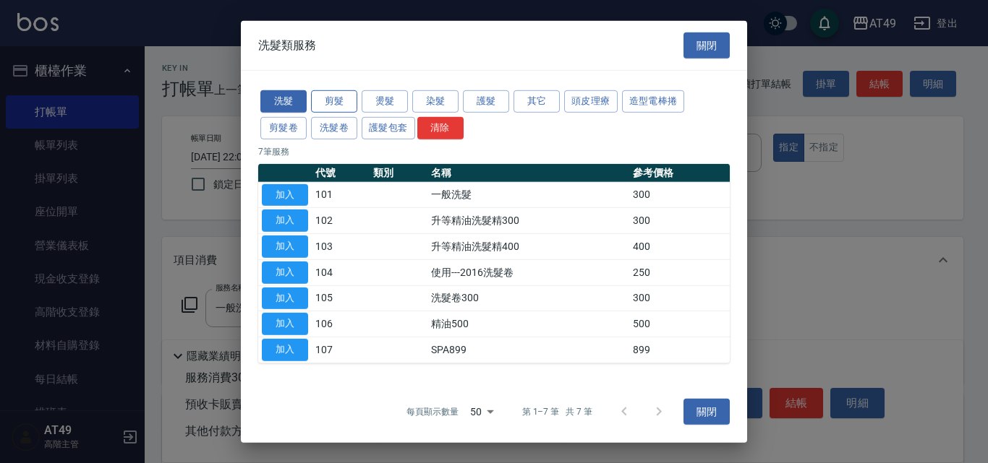
click at [343, 100] on button "剪髮" at bounding box center [334, 101] width 46 height 22
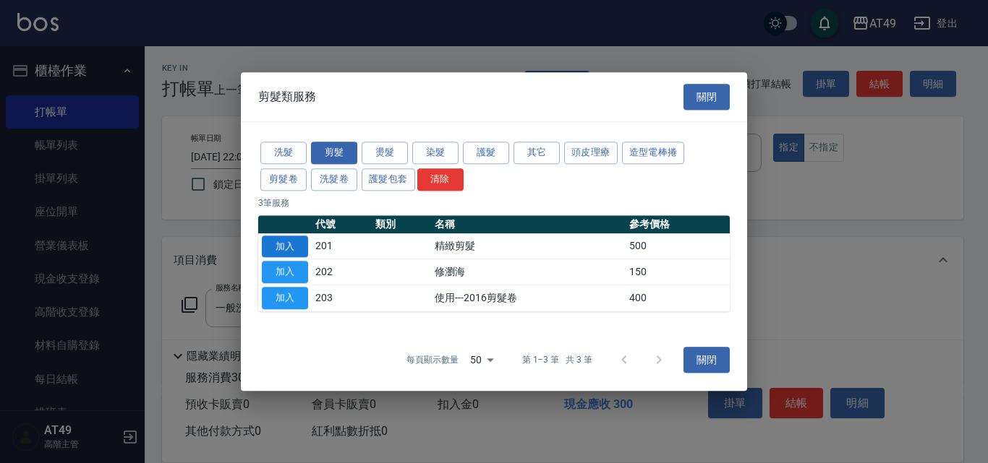
click at [290, 241] on button "加入" at bounding box center [285, 247] width 46 height 22
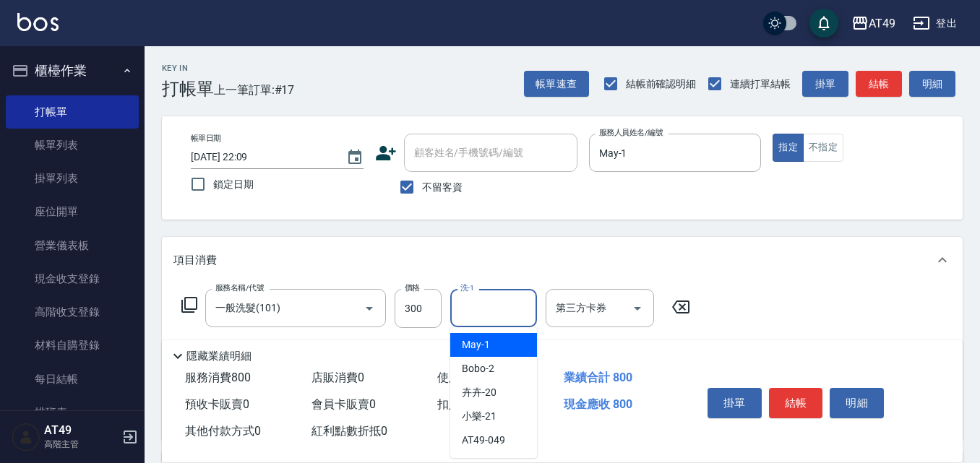
click at [476, 311] on input "洗-1" at bounding box center [494, 308] width 74 height 25
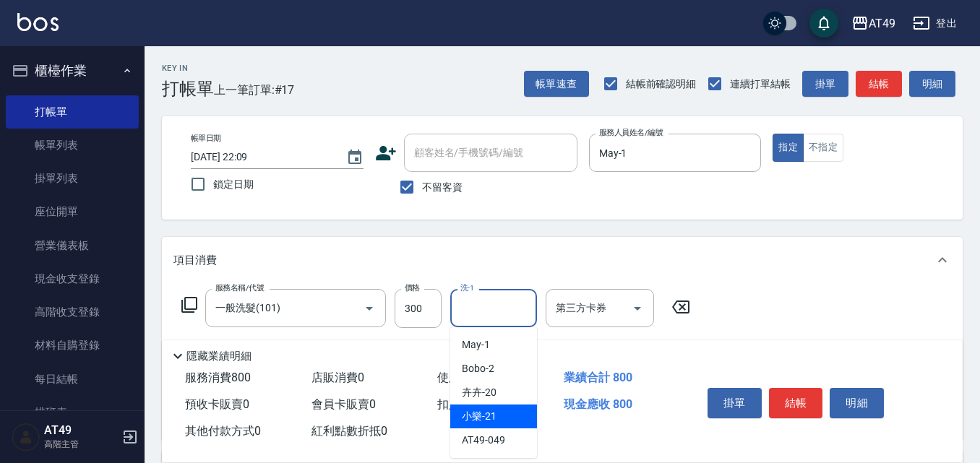
click at [514, 413] on div "小樂 -21" at bounding box center [493, 417] width 87 height 24
type input "小樂-21"
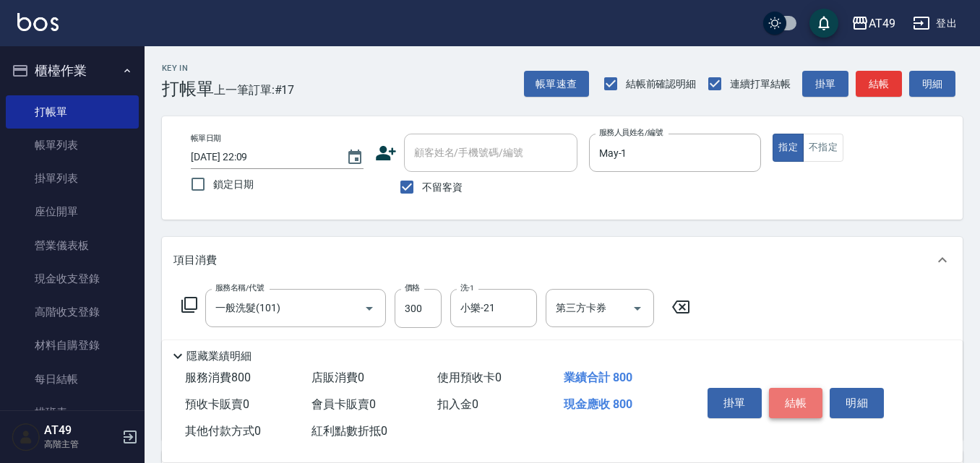
click at [784, 397] on button "結帳" at bounding box center [796, 403] width 54 height 30
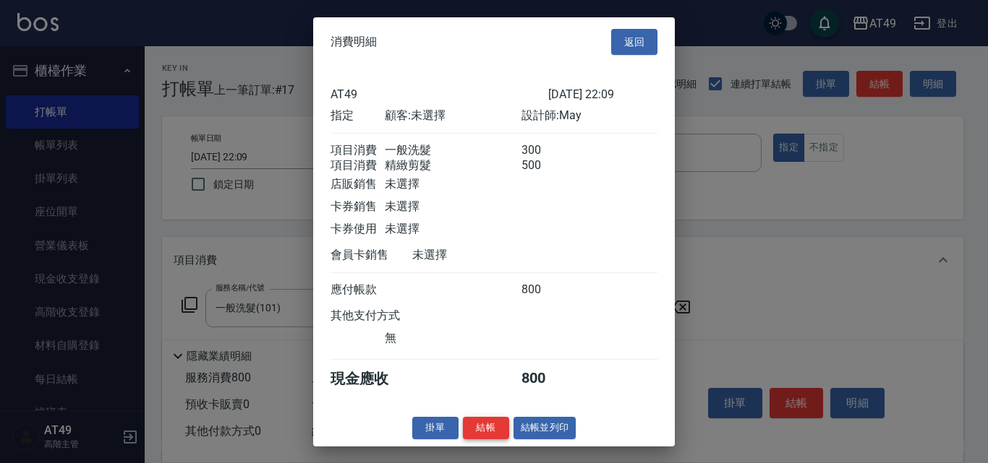
click at [493, 439] on button "結帳" at bounding box center [486, 428] width 46 height 22
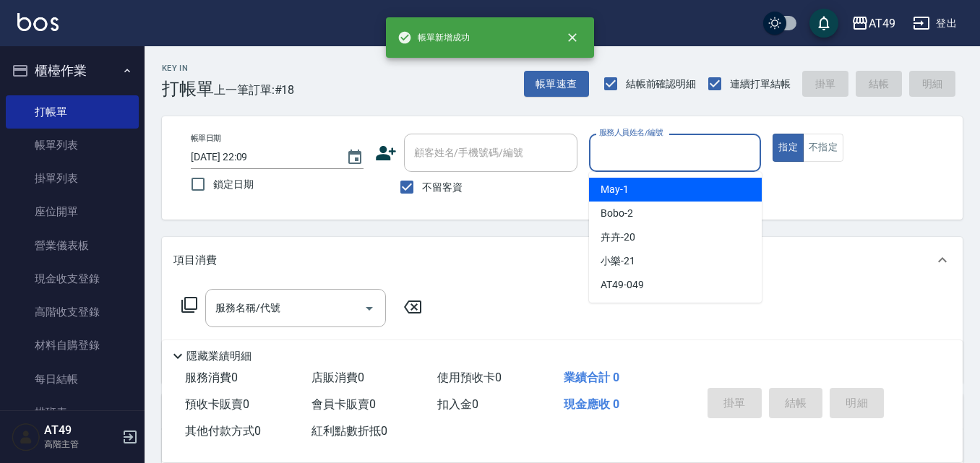
click at [632, 158] on input "服務人員姓名/編號" at bounding box center [676, 152] width 160 height 25
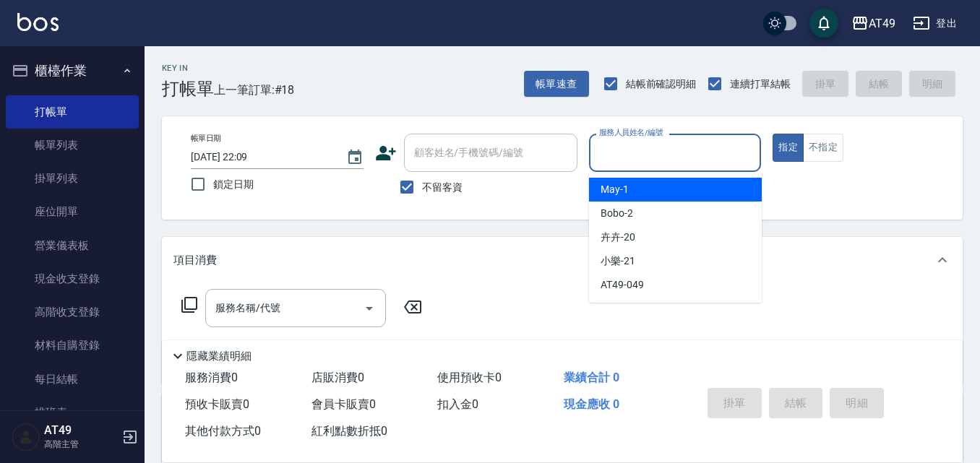
click at [636, 184] on div "May -1" at bounding box center [675, 190] width 173 height 24
type input "May-1"
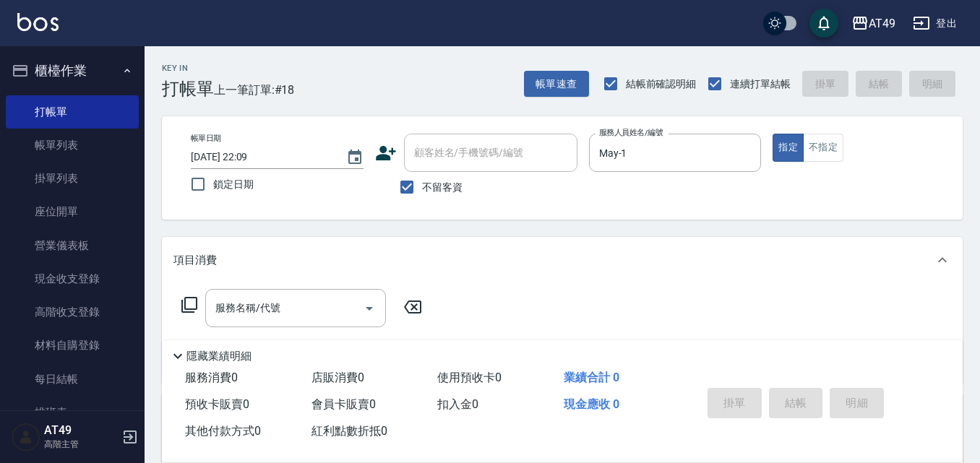
click at [189, 306] on icon at bounding box center [189, 304] width 17 height 17
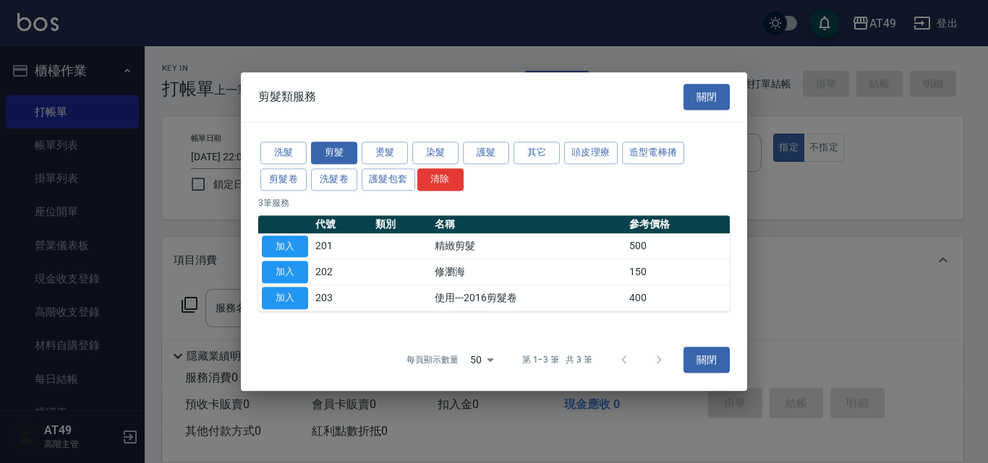
click at [288, 247] on button "加入" at bounding box center [285, 247] width 46 height 22
type input "精緻剪髮(201)"
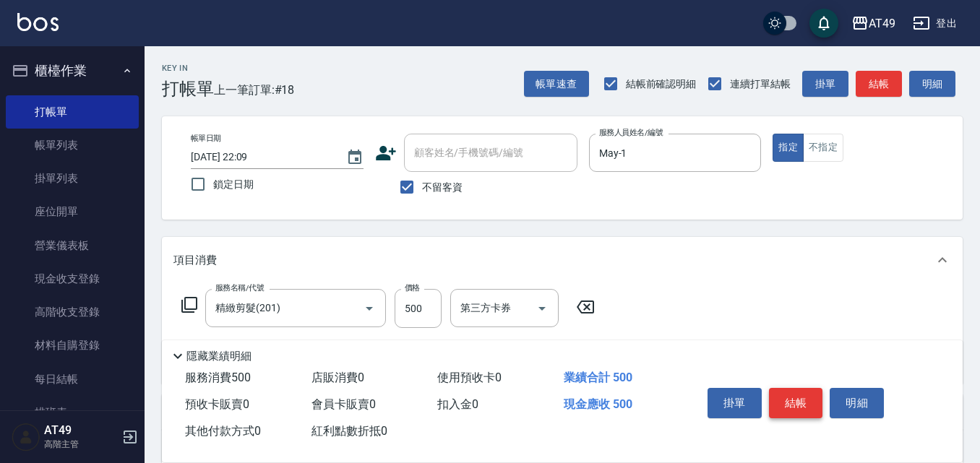
click at [802, 399] on button "結帳" at bounding box center [796, 403] width 54 height 30
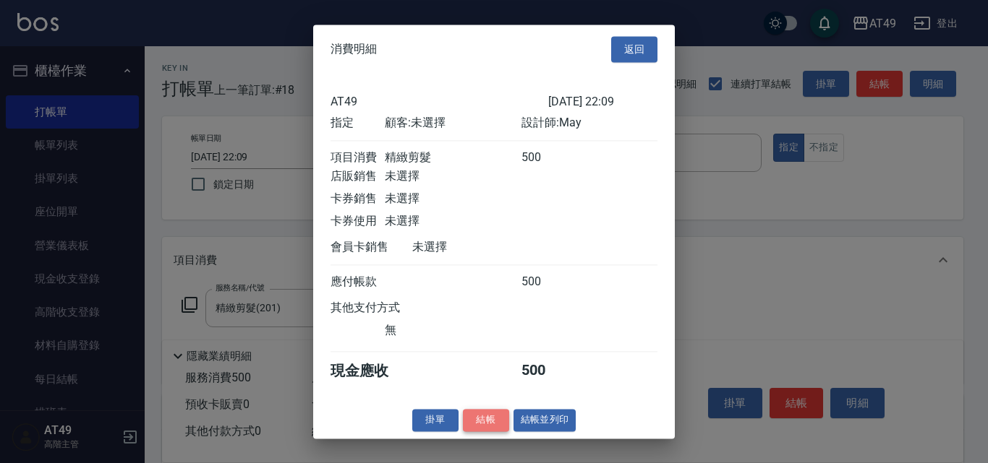
click at [481, 432] on button "結帳" at bounding box center [486, 420] width 46 height 22
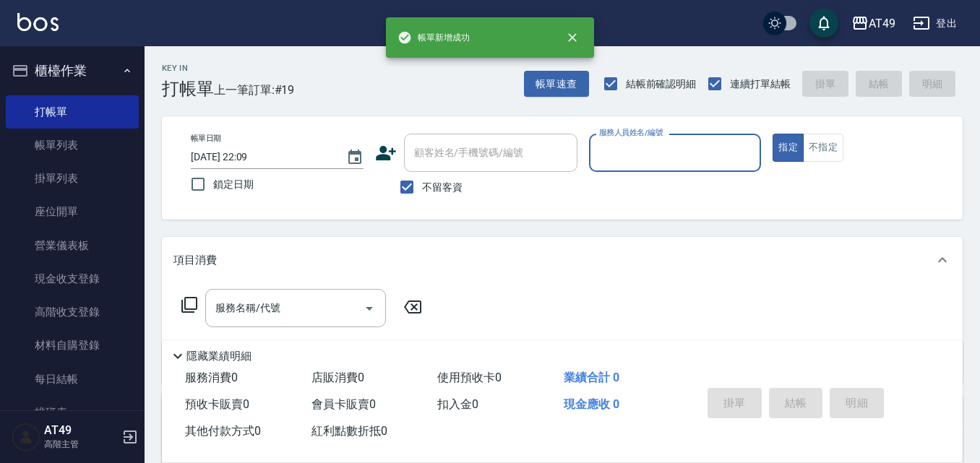
click at [644, 163] on input "服務人員姓名/編號" at bounding box center [676, 152] width 160 height 25
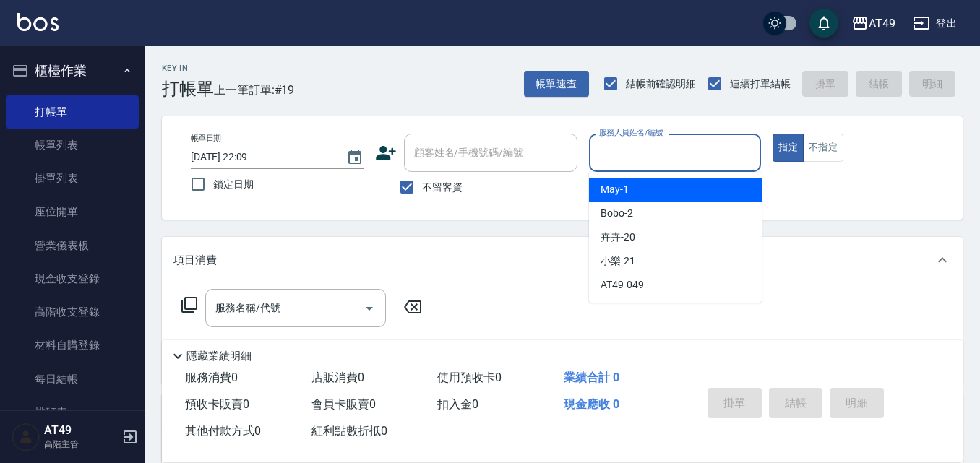
click at [656, 193] on div "May -1" at bounding box center [675, 190] width 173 height 24
type input "May-1"
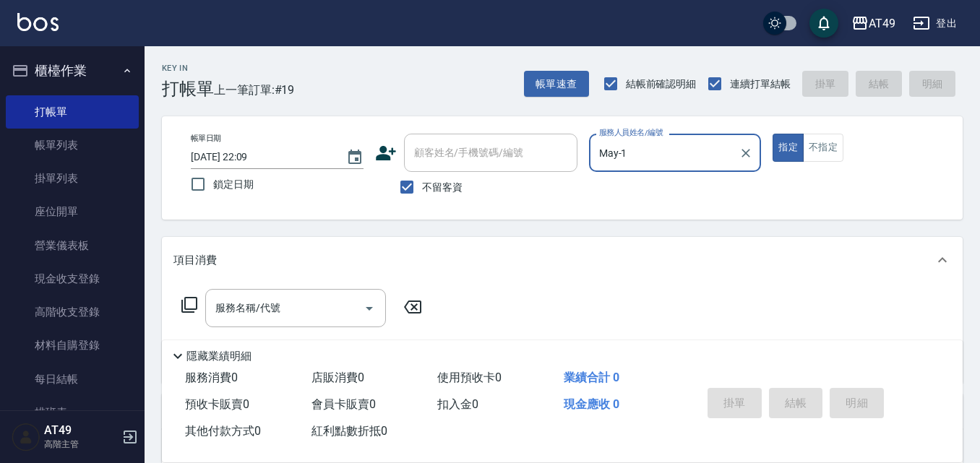
click at [193, 304] on icon at bounding box center [189, 304] width 17 height 17
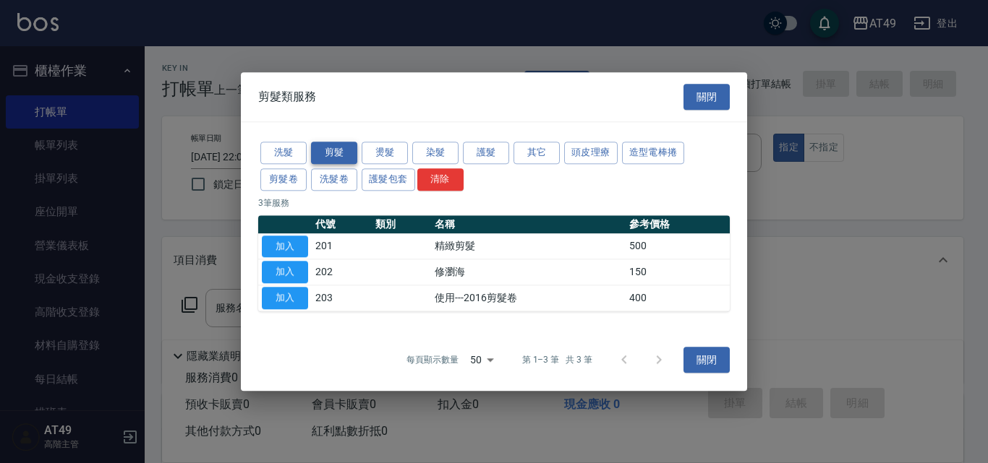
click at [327, 146] on button "剪髮" at bounding box center [334, 153] width 46 height 22
click at [283, 246] on button "加入" at bounding box center [285, 247] width 46 height 22
type input "精緻剪髮(201)"
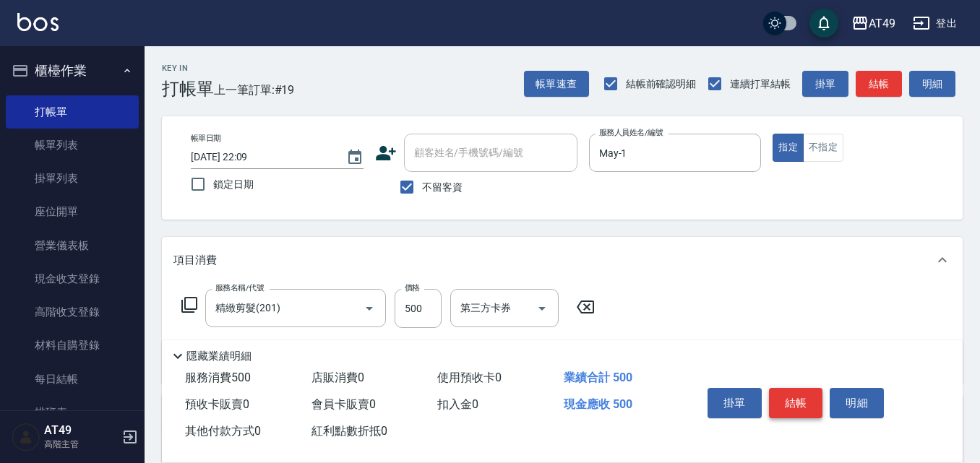
click at [774, 396] on button "結帳" at bounding box center [796, 403] width 54 height 30
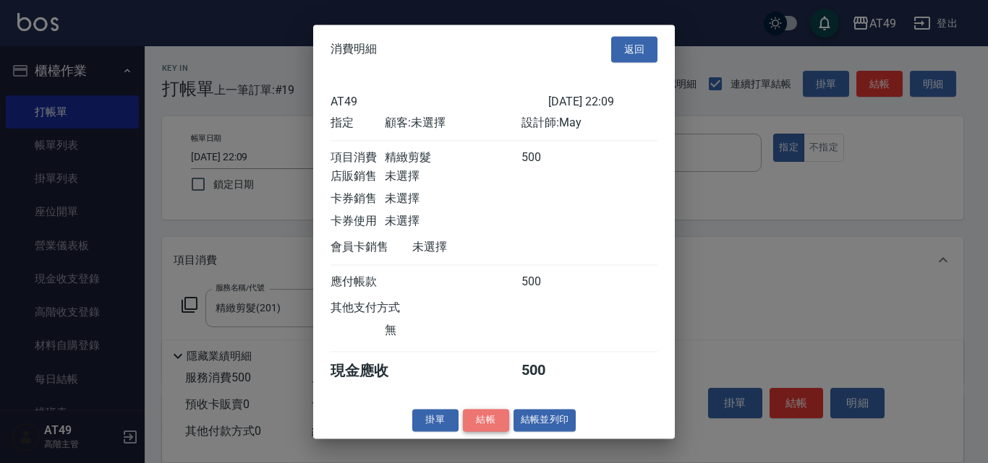
click at [487, 430] on button "結帳" at bounding box center [486, 420] width 46 height 22
type input "[DATE] 22:10"
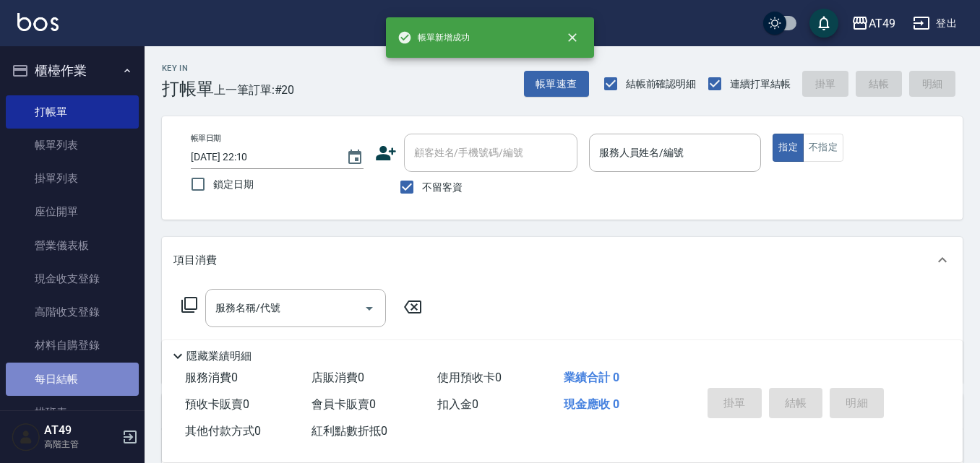
click at [80, 379] on link "每日結帳" at bounding box center [72, 379] width 133 height 33
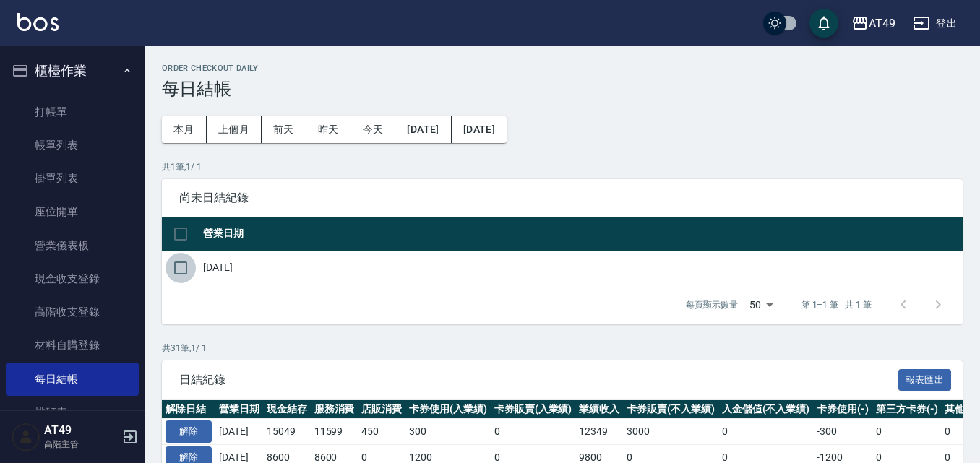
click at [188, 273] on input "checkbox" at bounding box center [181, 268] width 30 height 30
checkbox input "true"
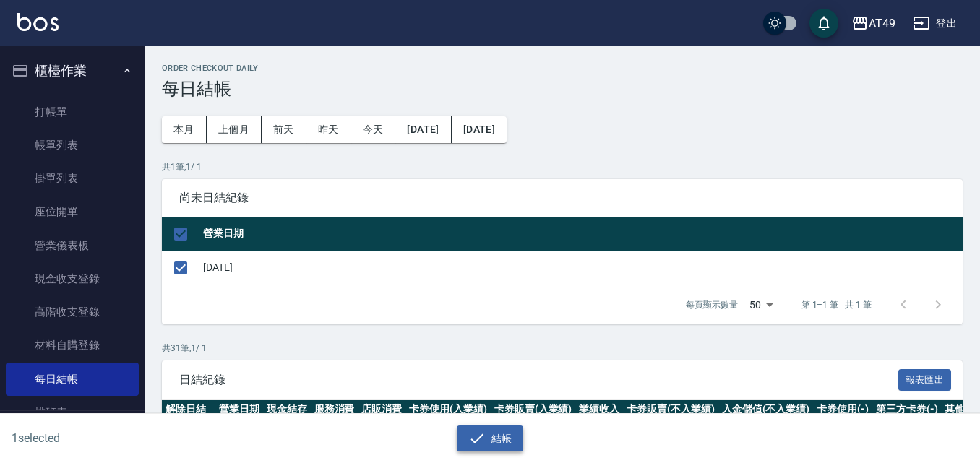
click at [471, 434] on icon "button" at bounding box center [476, 438] width 17 height 17
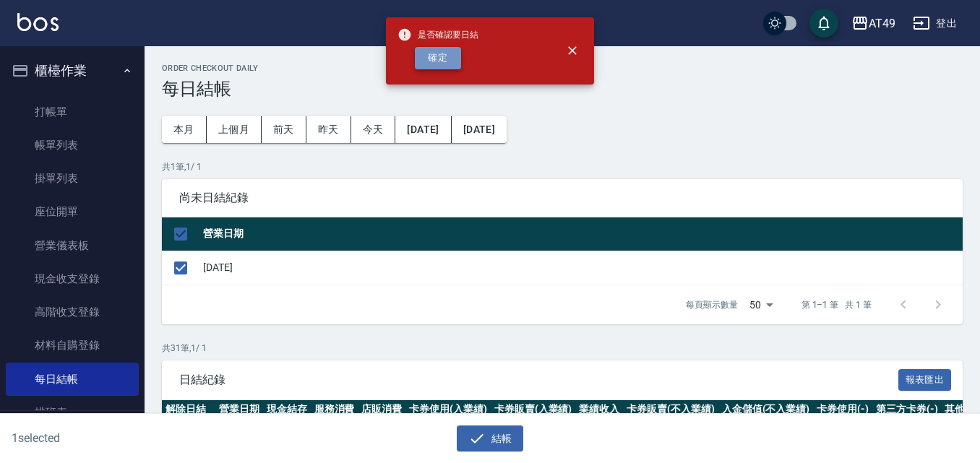
click at [421, 57] on button "確定" at bounding box center [438, 58] width 46 height 22
checkbox input "false"
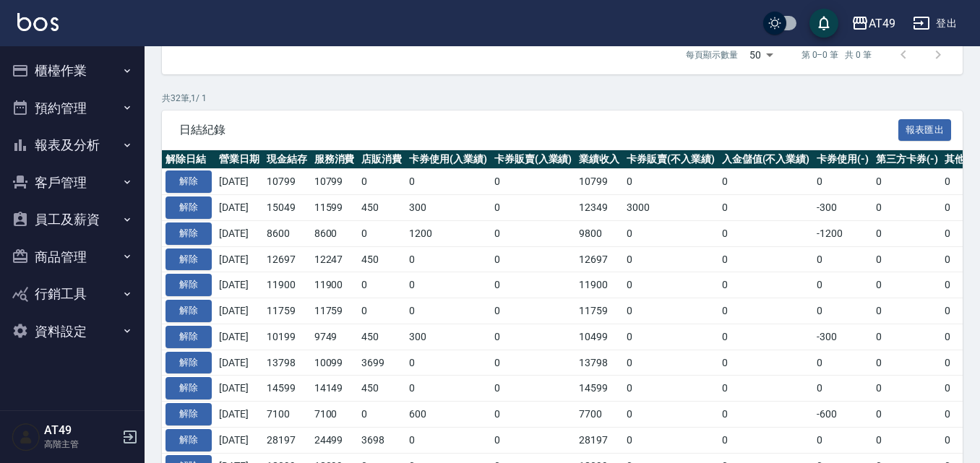
scroll to position [217, 0]
